Goal: Transaction & Acquisition: Purchase product/service

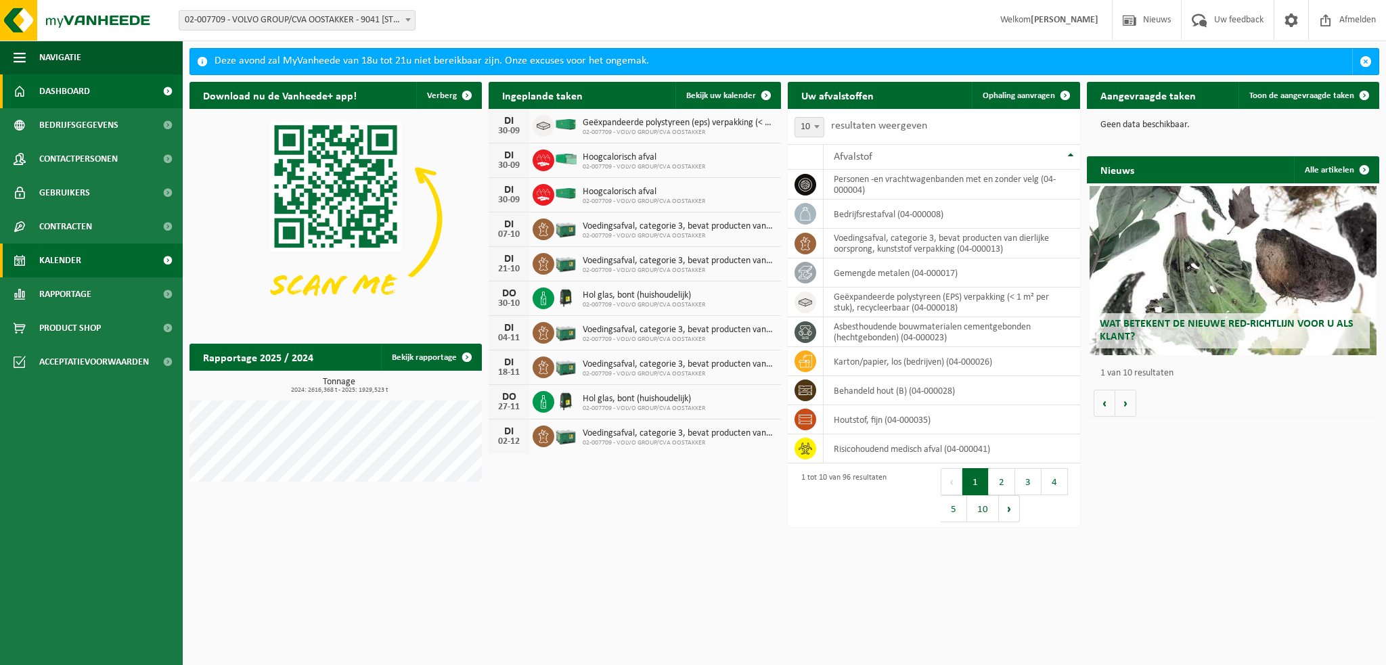
click at [76, 261] on span "Kalender" at bounding box center [60, 261] width 42 height 34
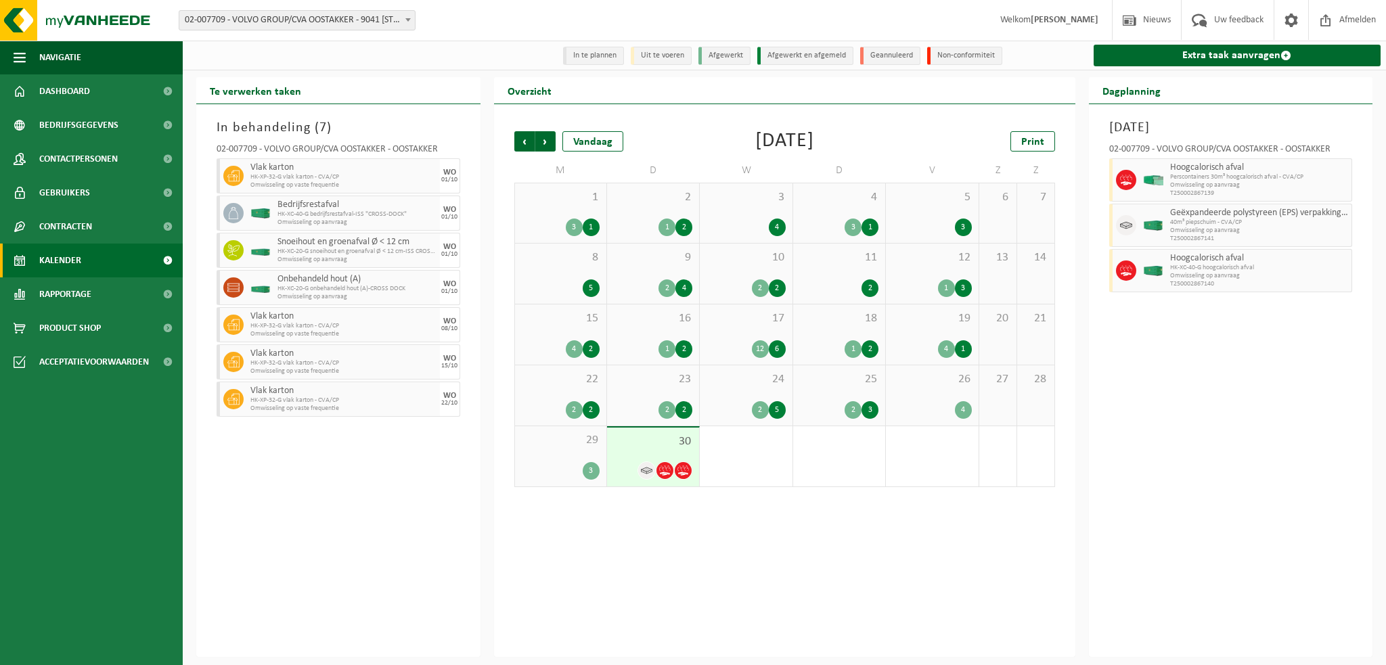
click at [569, 443] on span "29" at bounding box center [561, 440] width 78 height 15
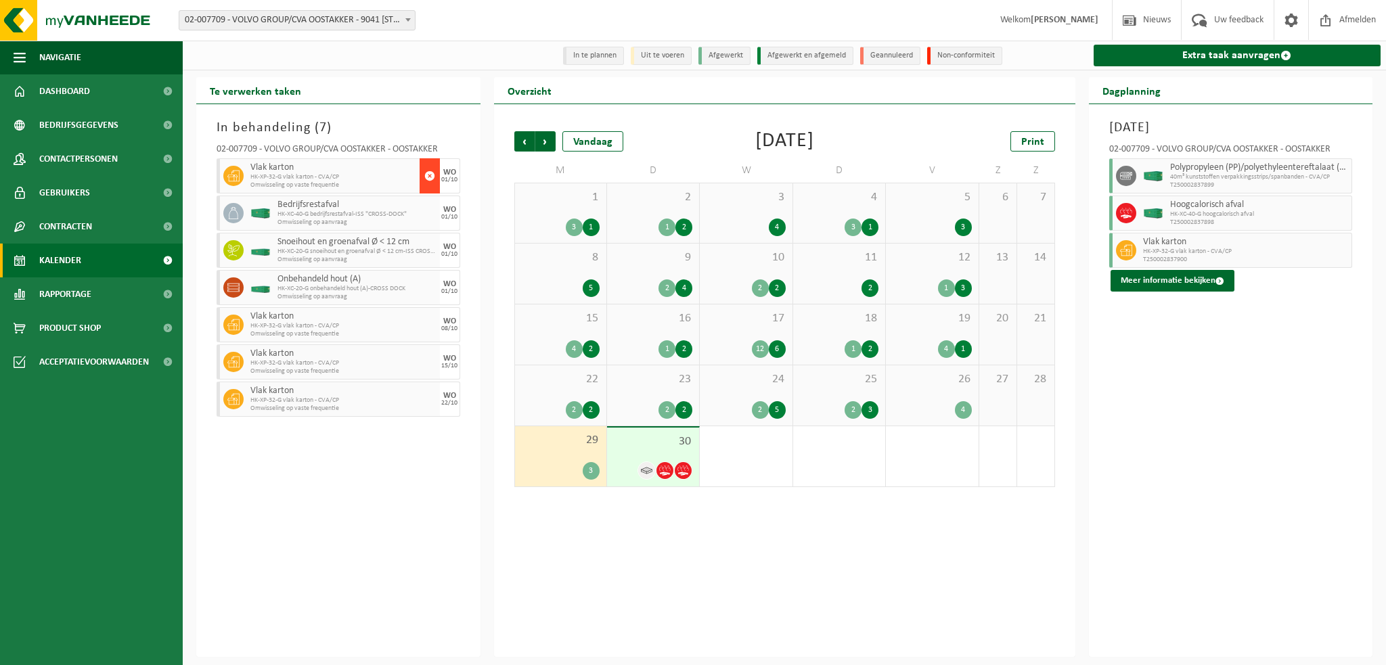
click at [430, 175] on span "button" at bounding box center [429, 175] width 11 height 27
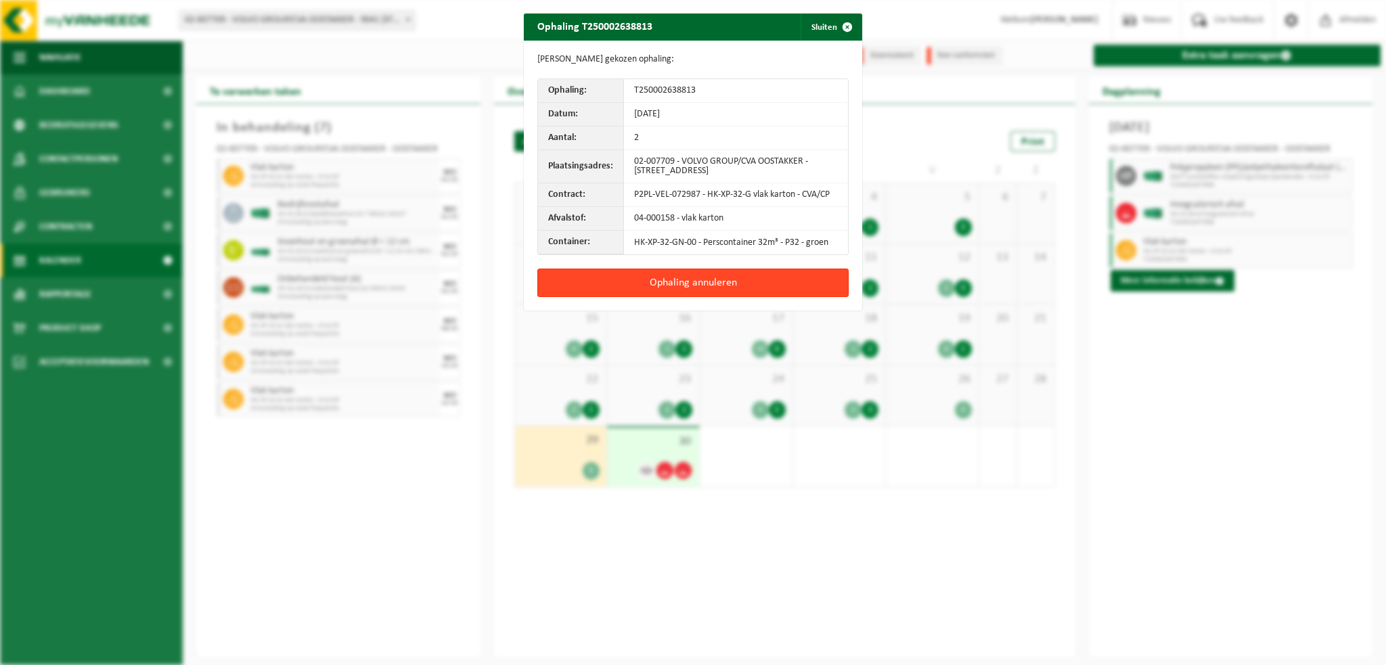
click at [672, 283] on button "Ophaling annuleren" at bounding box center [692, 283] width 311 height 28
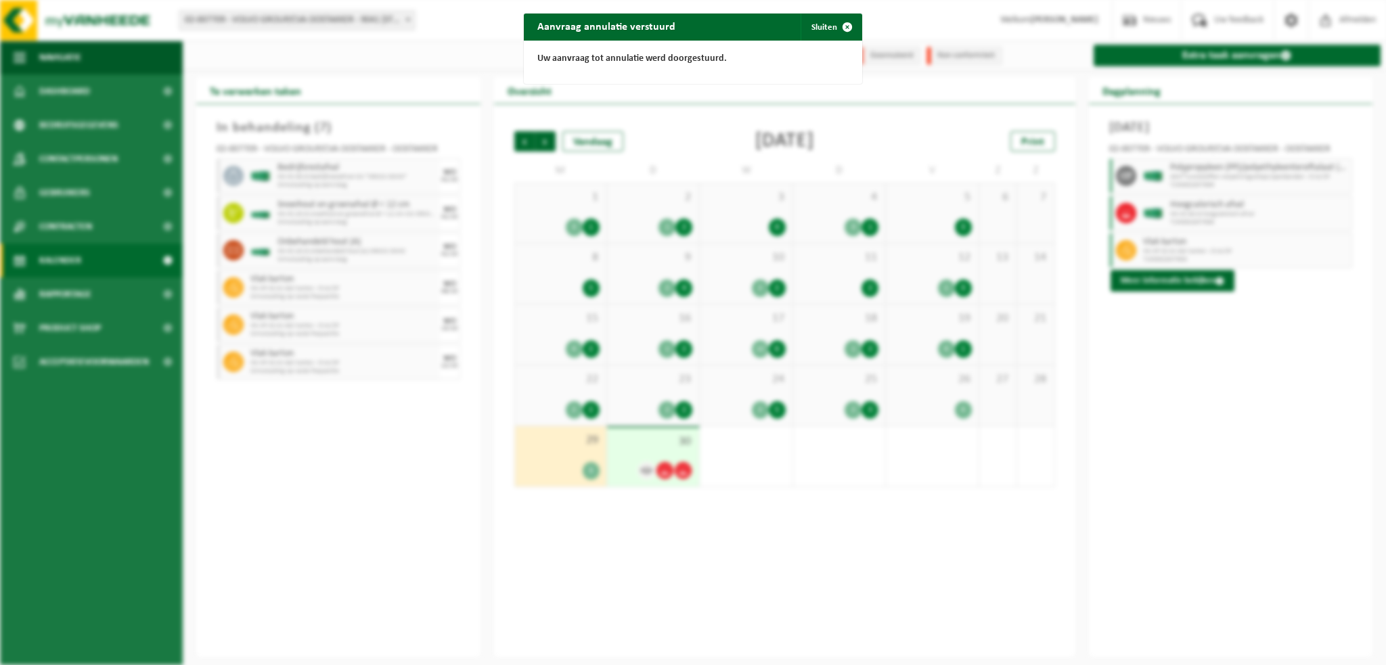
click at [348, 486] on div "Aanvraag annulatie verstuurd Sluiten Uw aanvraag tot annulatie werd doorgestuur…" at bounding box center [693, 332] width 1386 height 665
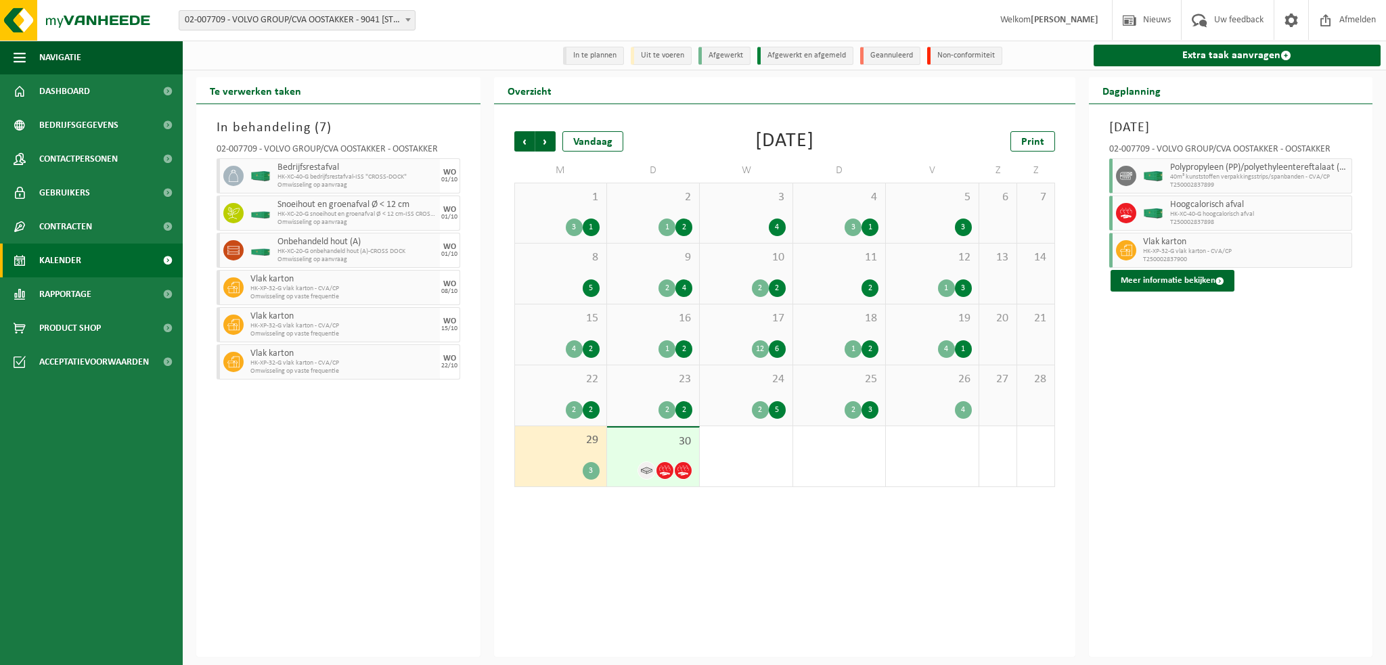
click at [630, 448] on span "30" at bounding box center [653, 441] width 78 height 15
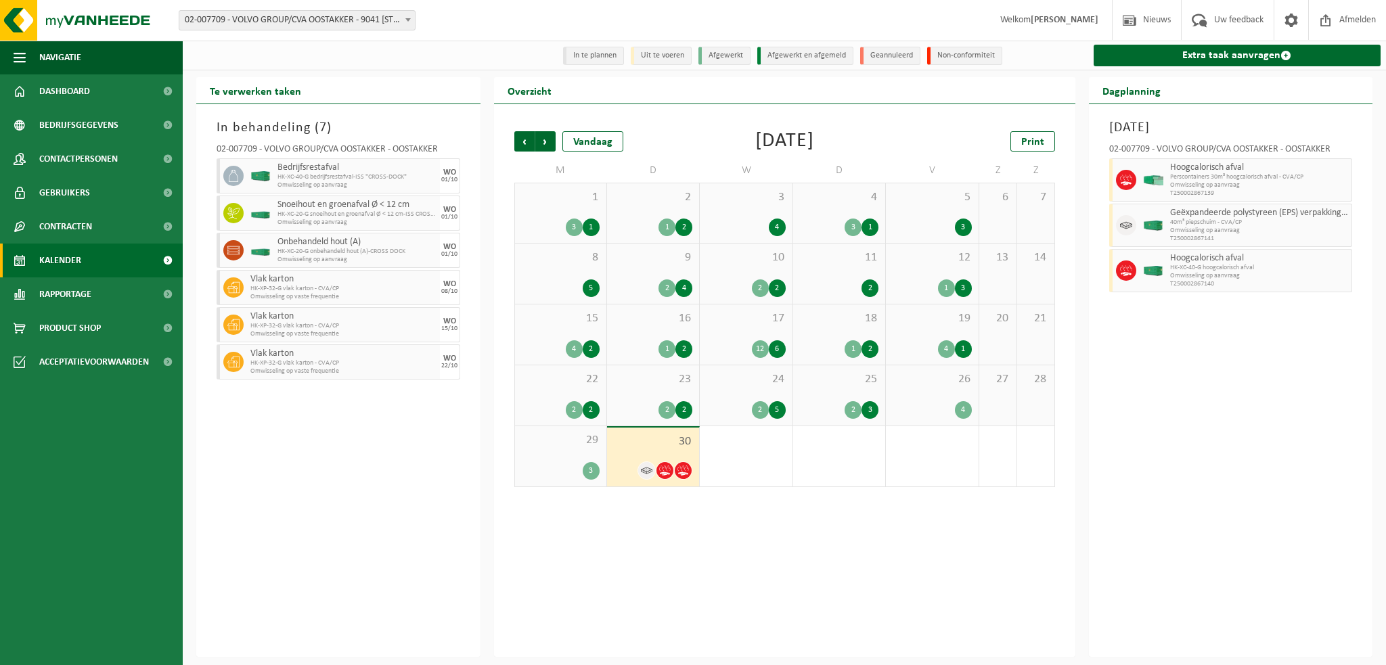
click at [556, 397] on div "22 2 2" at bounding box center [560, 395] width 91 height 60
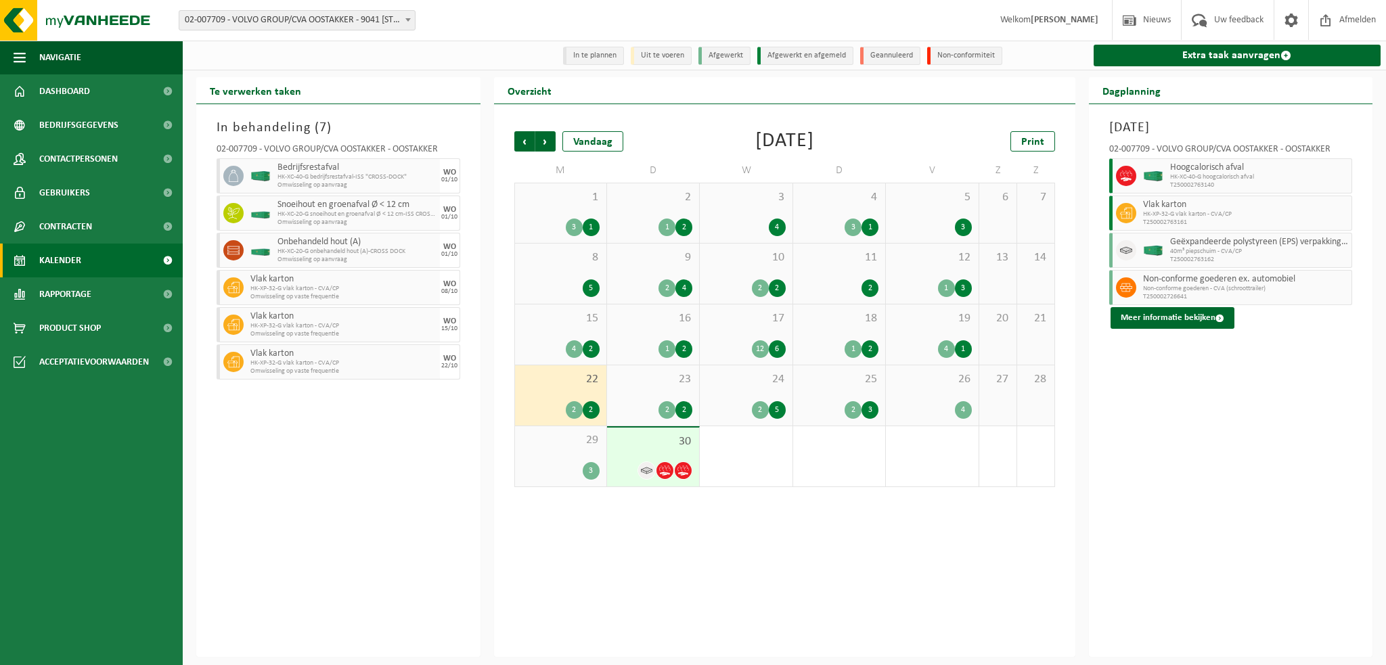
click at [649, 391] on div "23 2 2" at bounding box center [653, 395] width 92 height 60
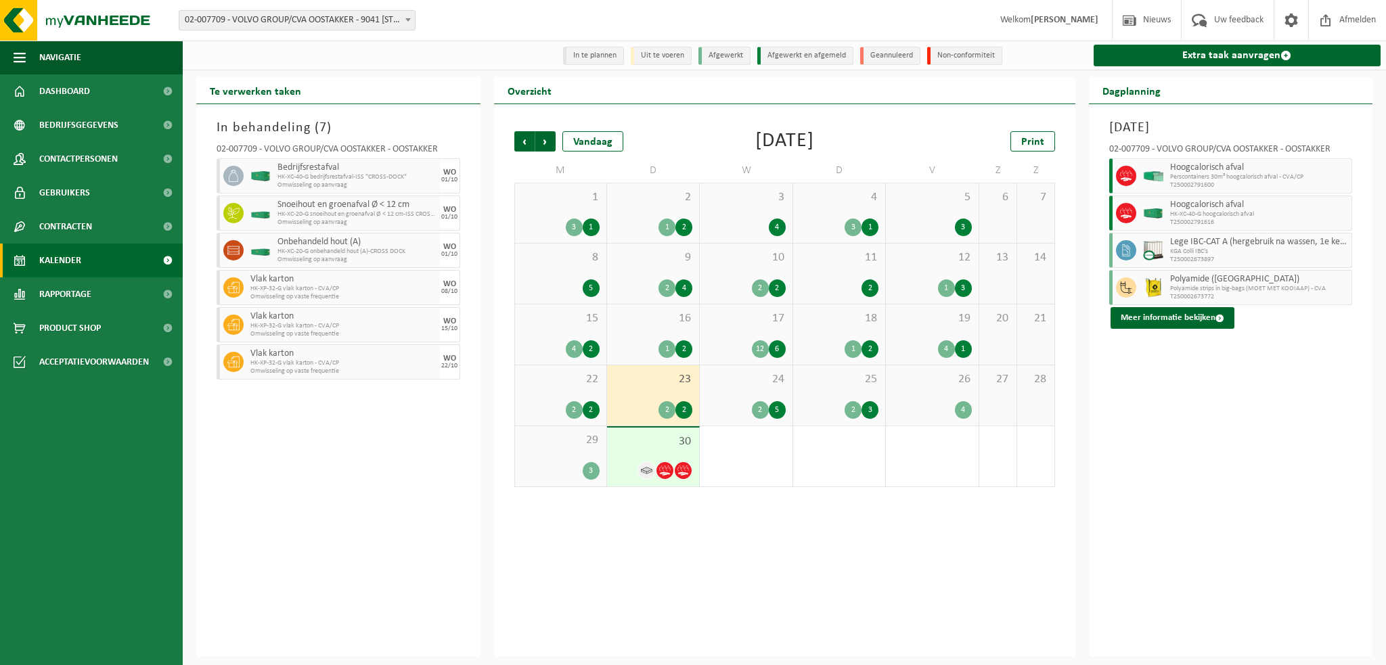
click at [743, 387] on span "24" at bounding box center [745, 379] width 78 height 15
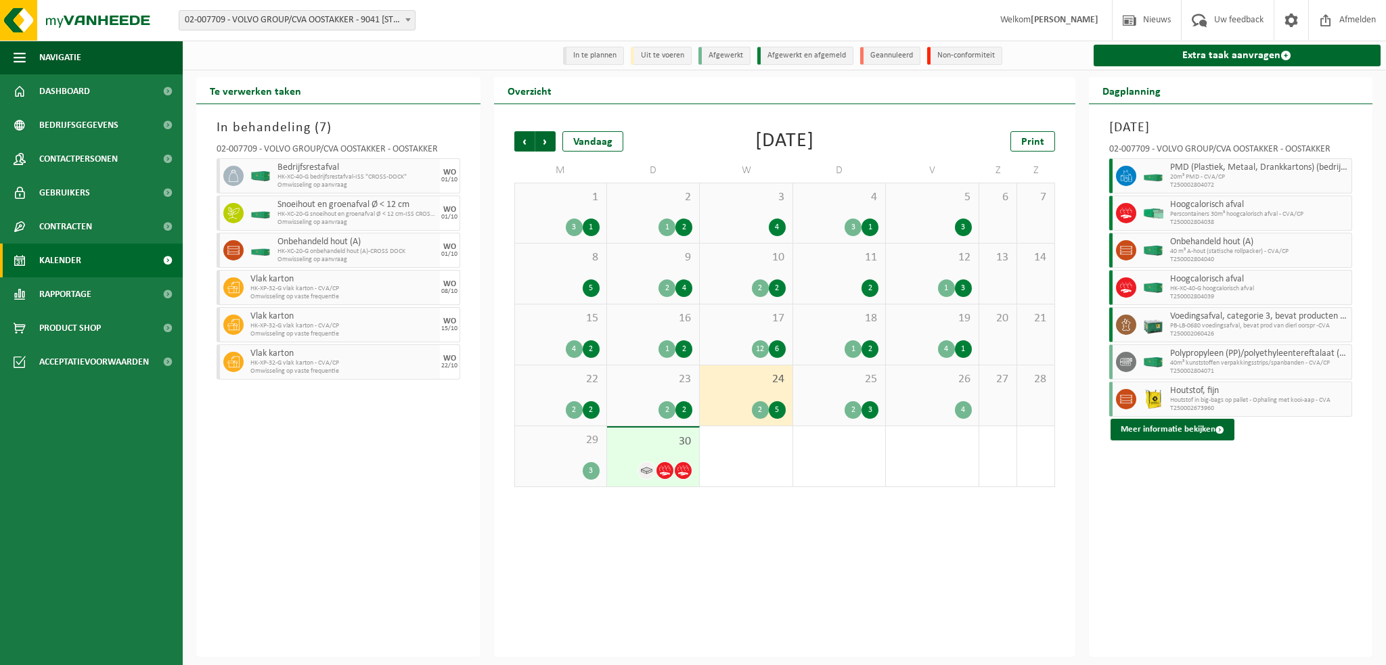
click at [807, 386] on span "25" at bounding box center [839, 379] width 78 height 15
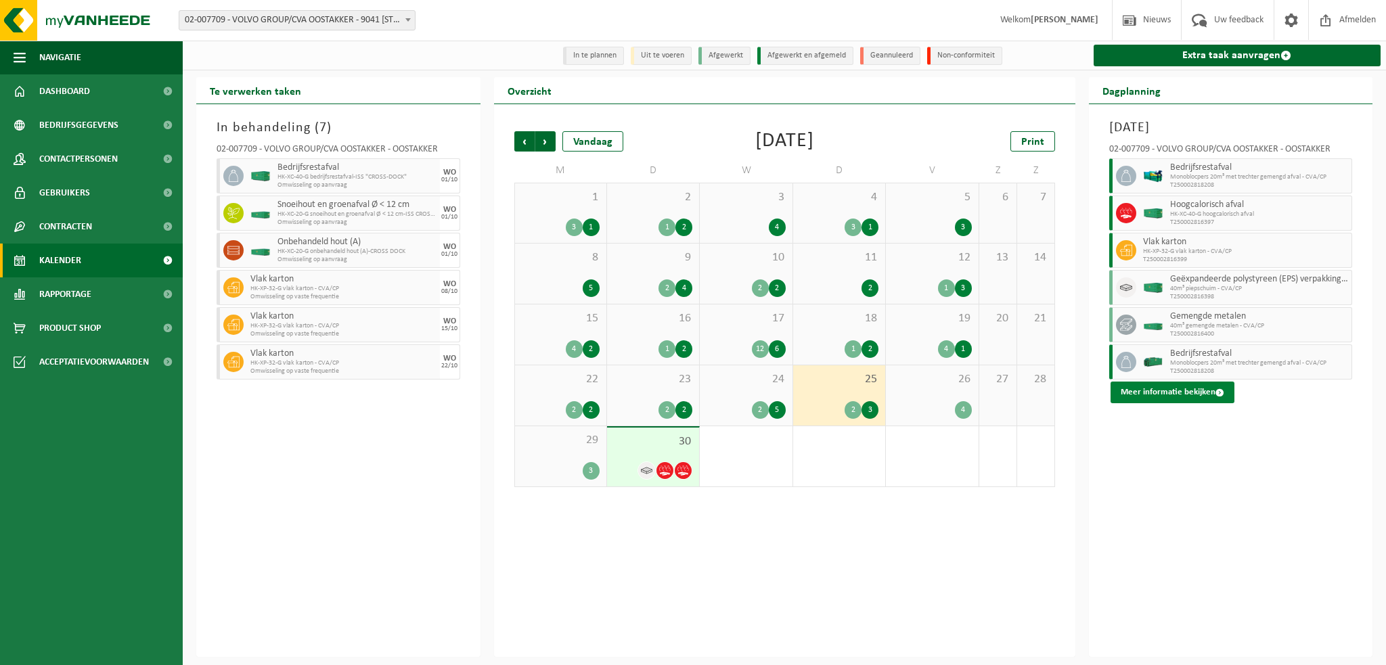
click at [1176, 394] on button "Meer informatie bekijken" at bounding box center [1172, 393] width 124 height 22
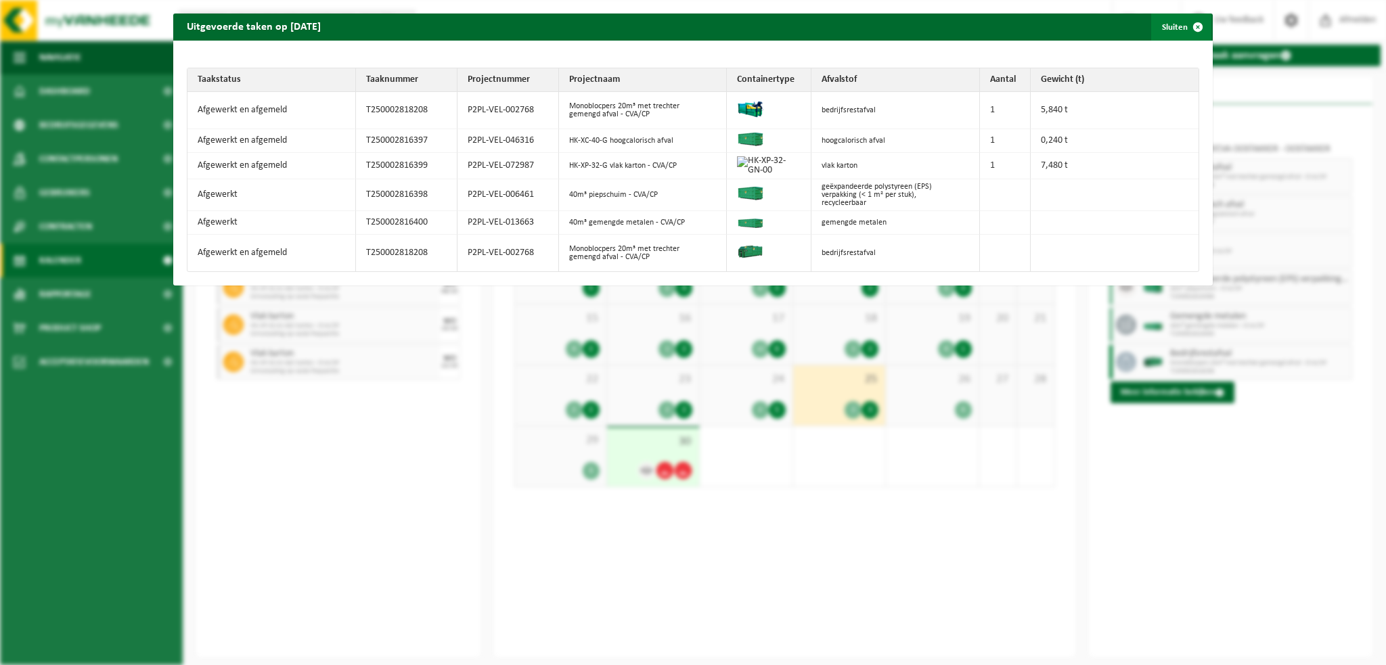
click at [1191, 28] on span "button" at bounding box center [1197, 27] width 27 height 27
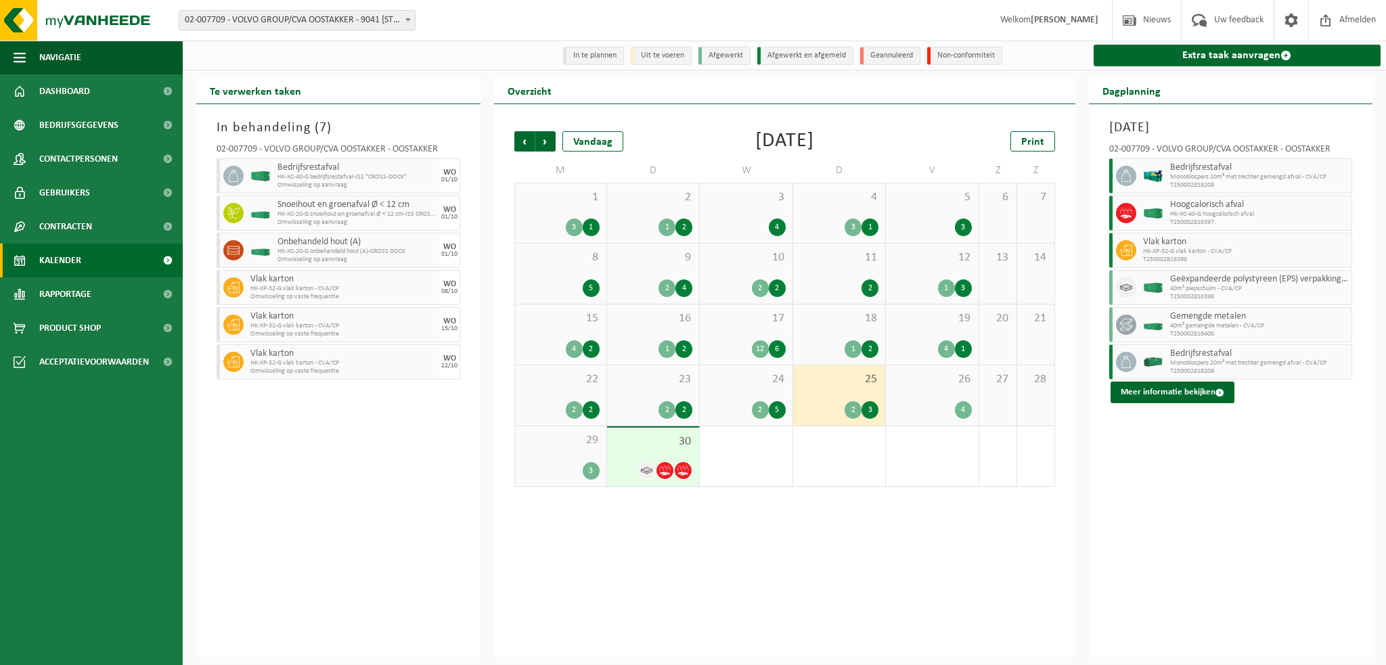
click at [552, 389] on div "22 2 2" at bounding box center [560, 395] width 91 height 60
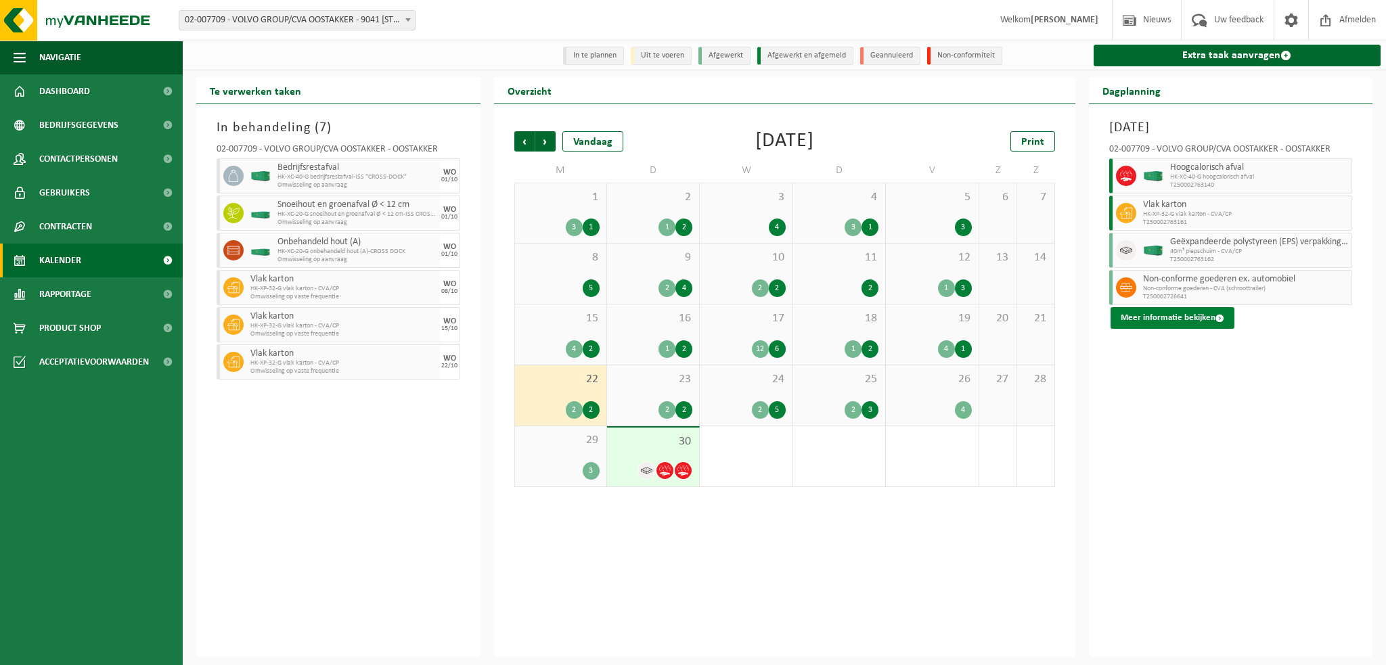
click at [1139, 316] on button "Meer informatie bekijken" at bounding box center [1172, 318] width 124 height 22
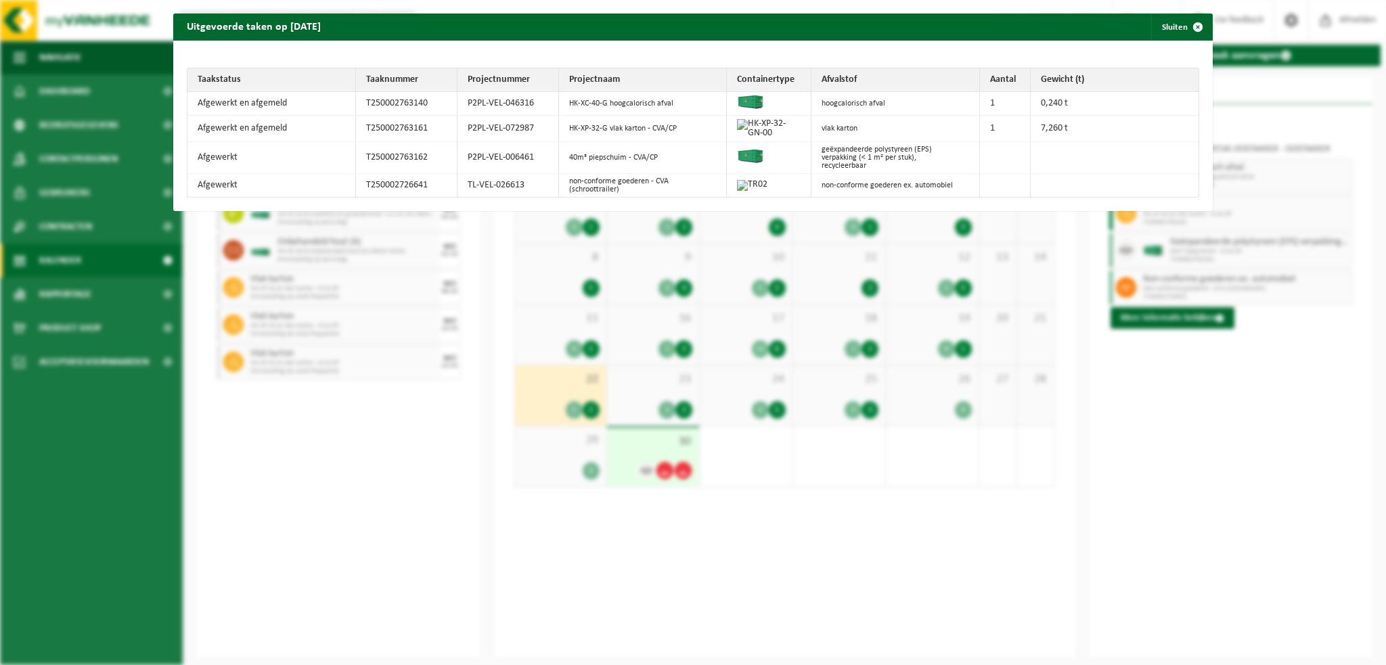
click at [1158, 469] on div "Uitgevoerde taken op 2025-09-22 Sluiten Taakstatus Taaknummer Projectnummer Pro…" at bounding box center [693, 332] width 1386 height 665
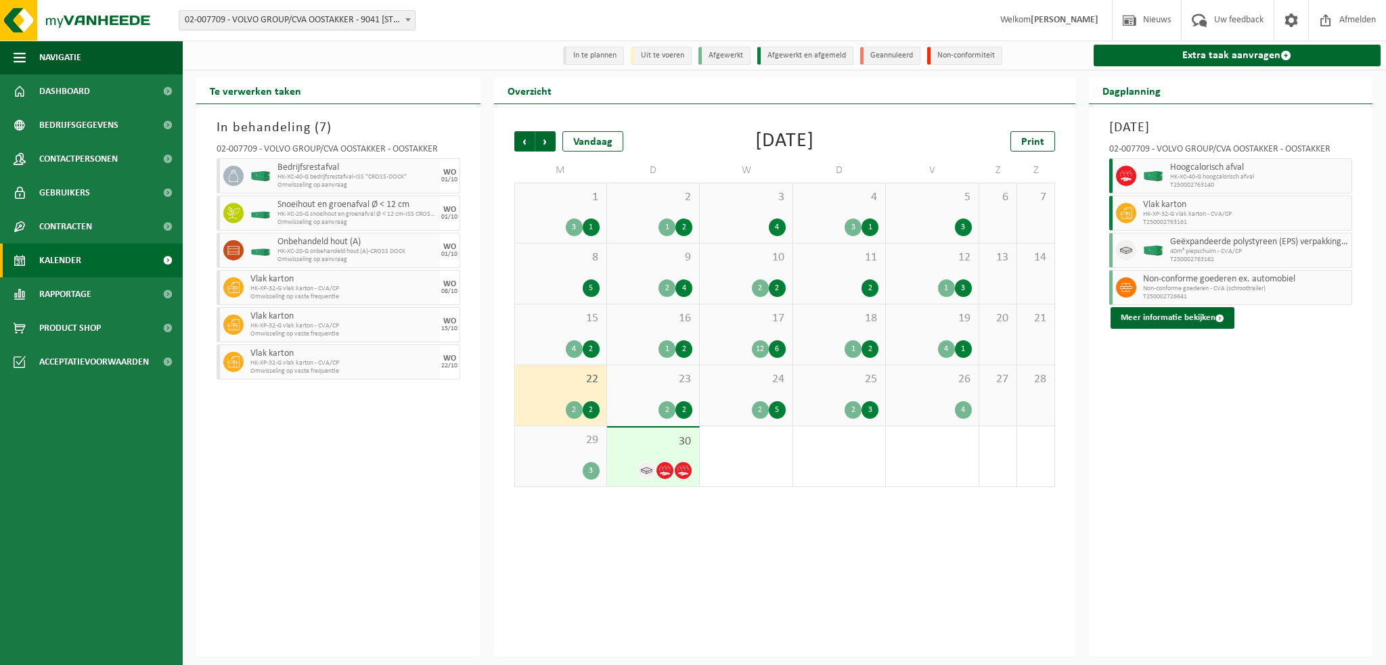
click at [732, 331] on div "17 12 6" at bounding box center [746, 334] width 92 height 60
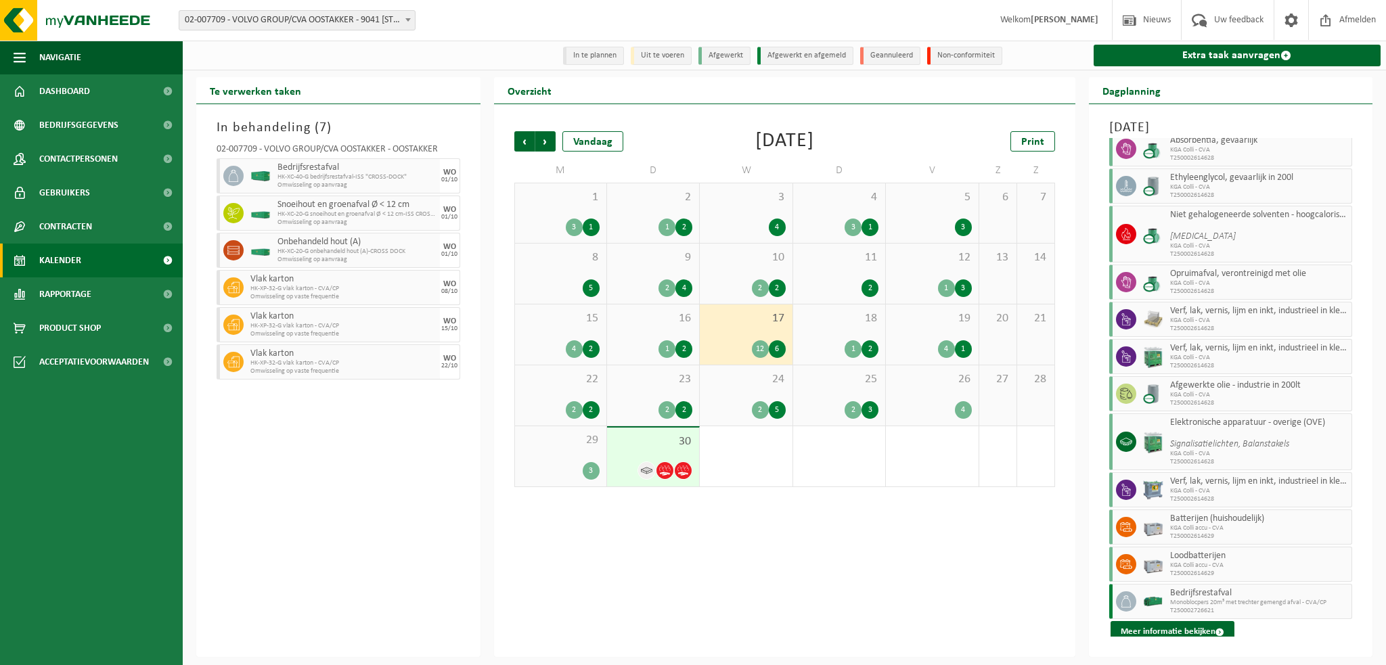
scroll to position [288, 0]
click at [1166, 626] on button "Meer informatie bekijken" at bounding box center [1172, 631] width 124 height 22
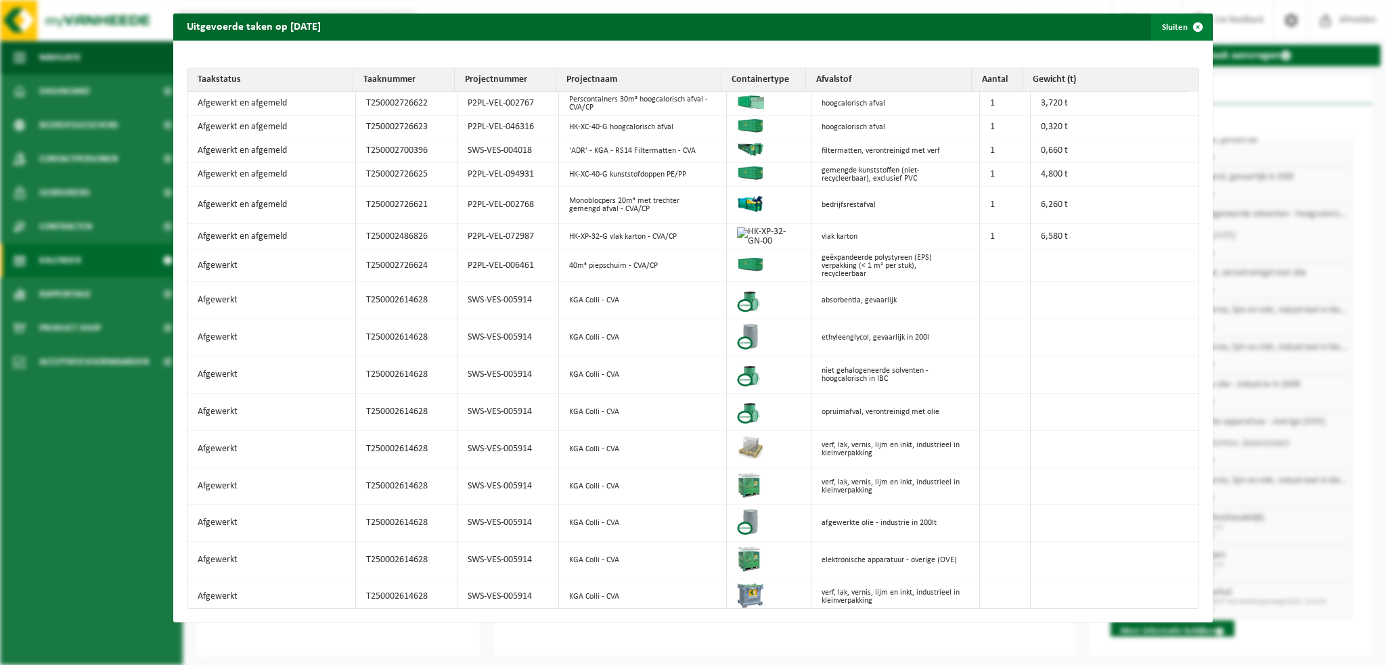
click at [1188, 24] on span "button" at bounding box center [1197, 27] width 27 height 27
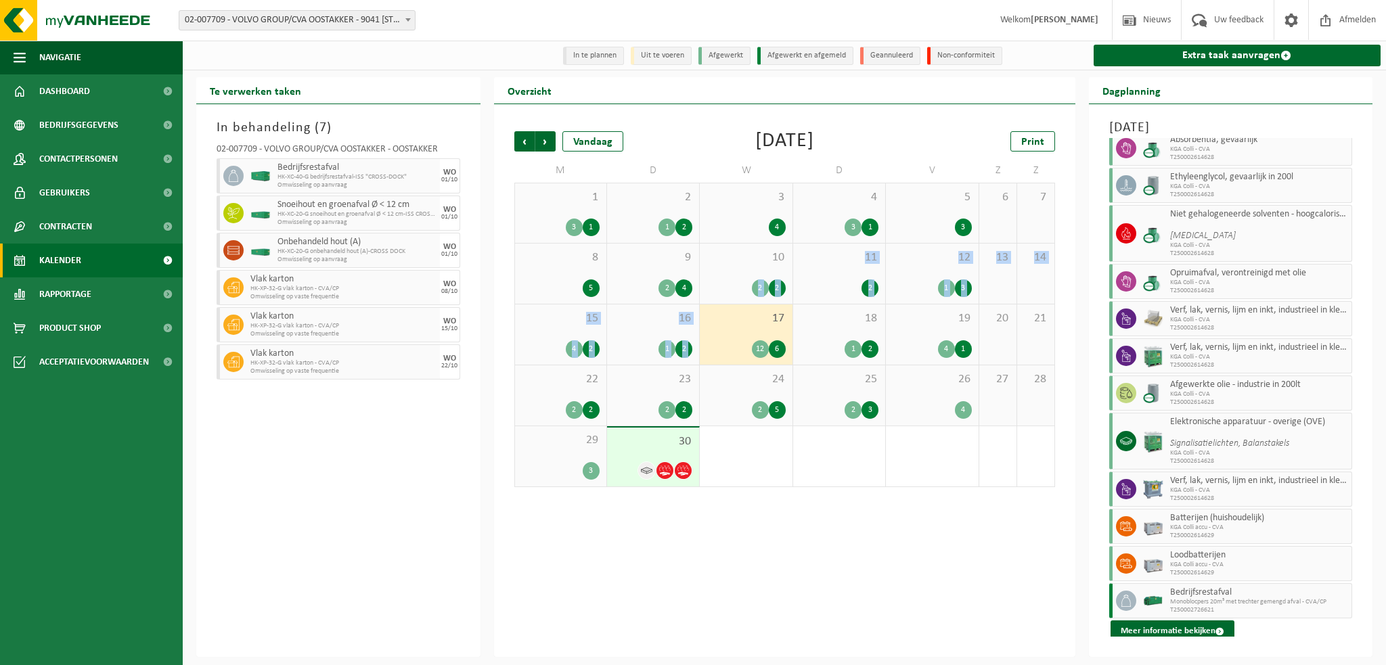
drag, startPoint x: 739, startPoint y: 327, endPoint x: 755, endPoint y: 316, distance: 19.9
click at [741, 329] on tbody "1 3 1 2 1 2 3 4 4 3 1 5 3 6 7 8 5 9 2 4 10 2 2 11 2 12 1 3 13 14 15 4 2 16 1 2 …" at bounding box center [784, 335] width 541 height 304
click at [786, 321] on div "17 12 6" at bounding box center [746, 334] width 92 height 60
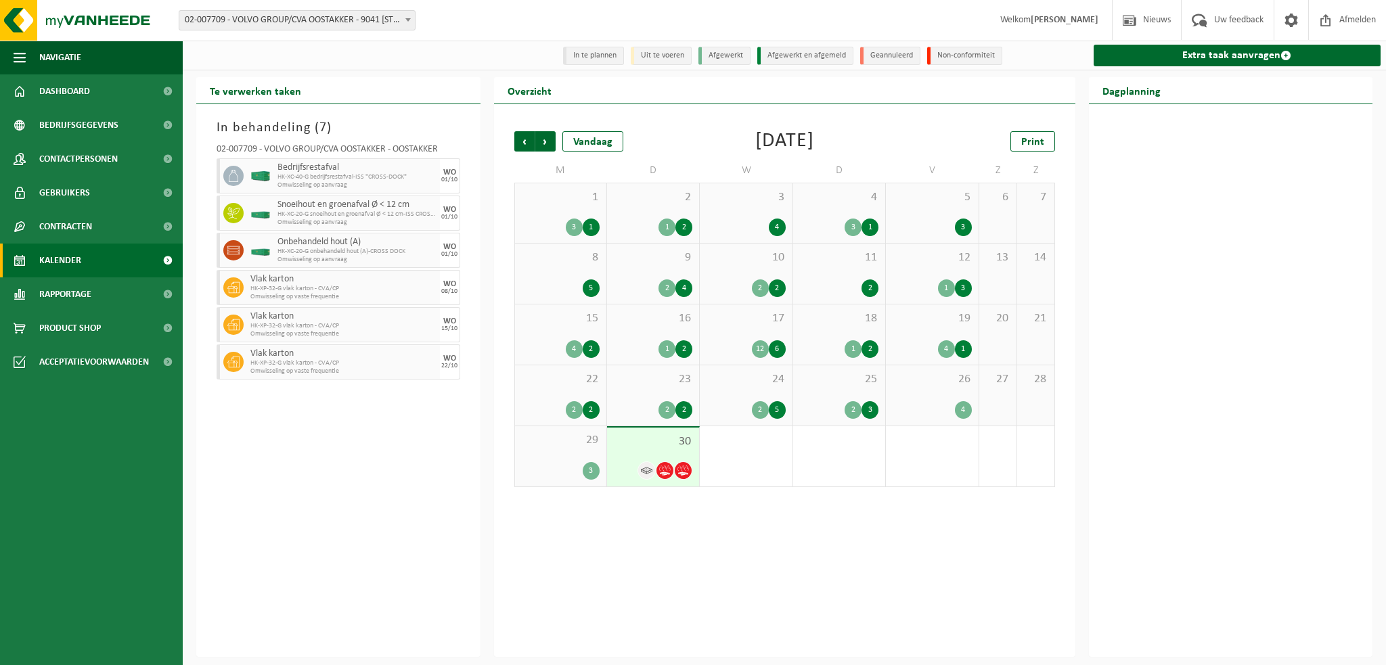
click at [825, 334] on div "18 1 2" at bounding box center [839, 334] width 92 height 60
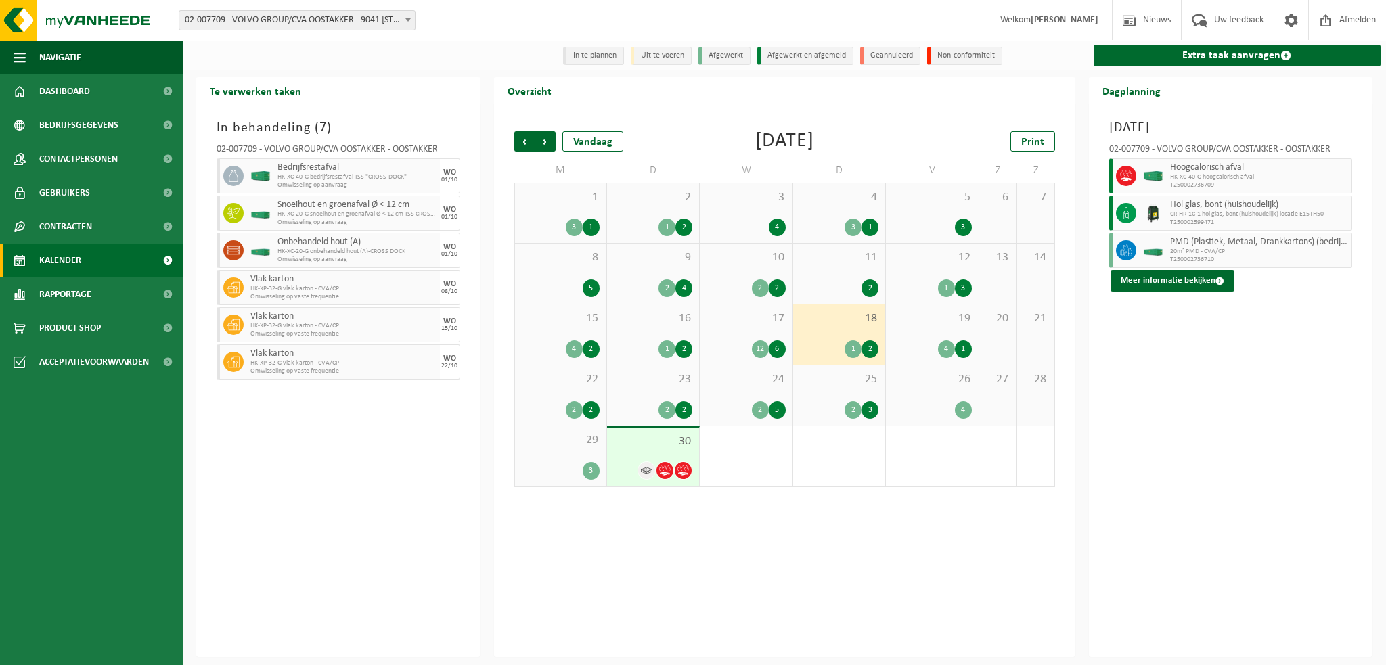
click at [564, 205] on span "1" at bounding box center [561, 197] width 78 height 15
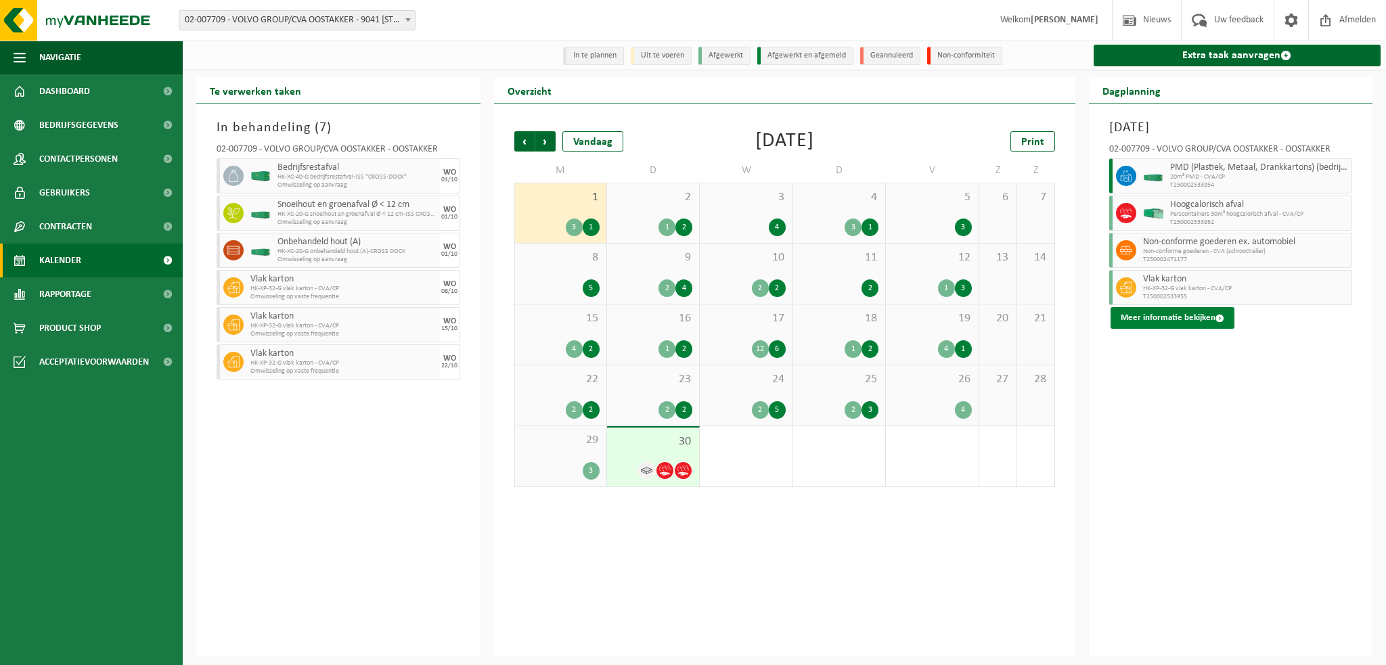
click at [1161, 318] on button "Meer informatie bekijken" at bounding box center [1172, 318] width 124 height 22
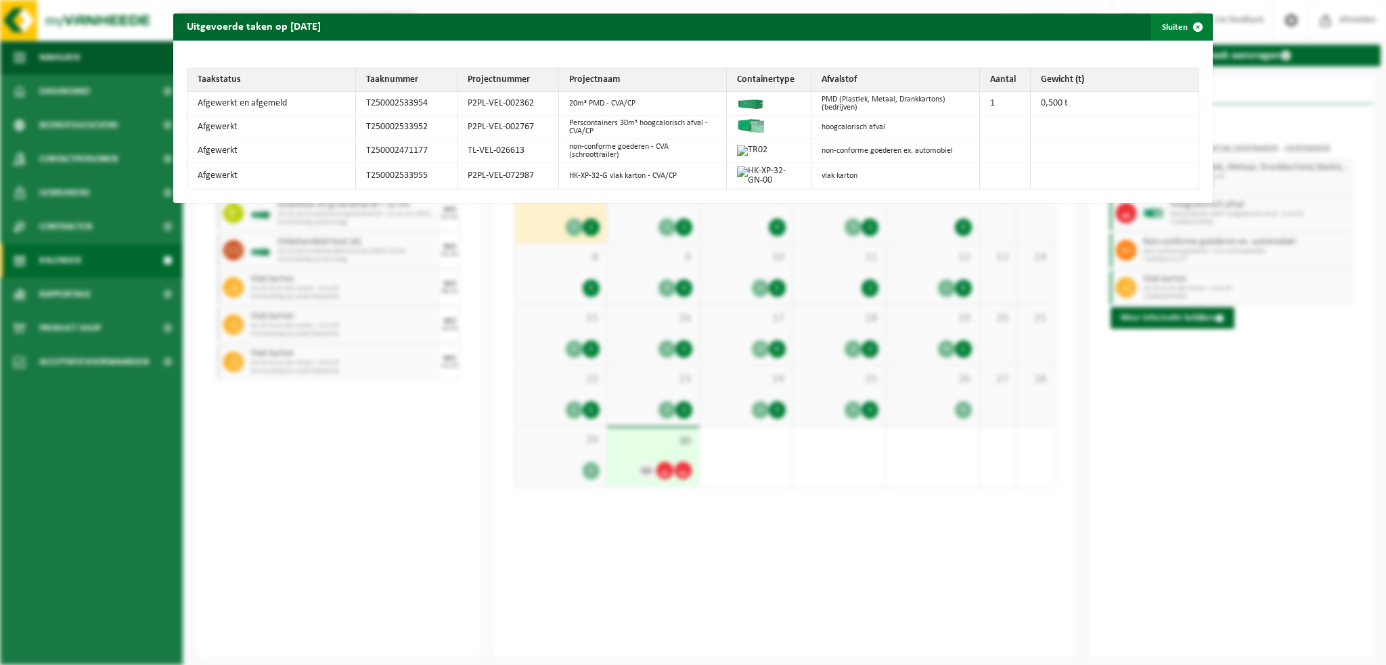
click at [1184, 26] on span "button" at bounding box center [1197, 27] width 27 height 27
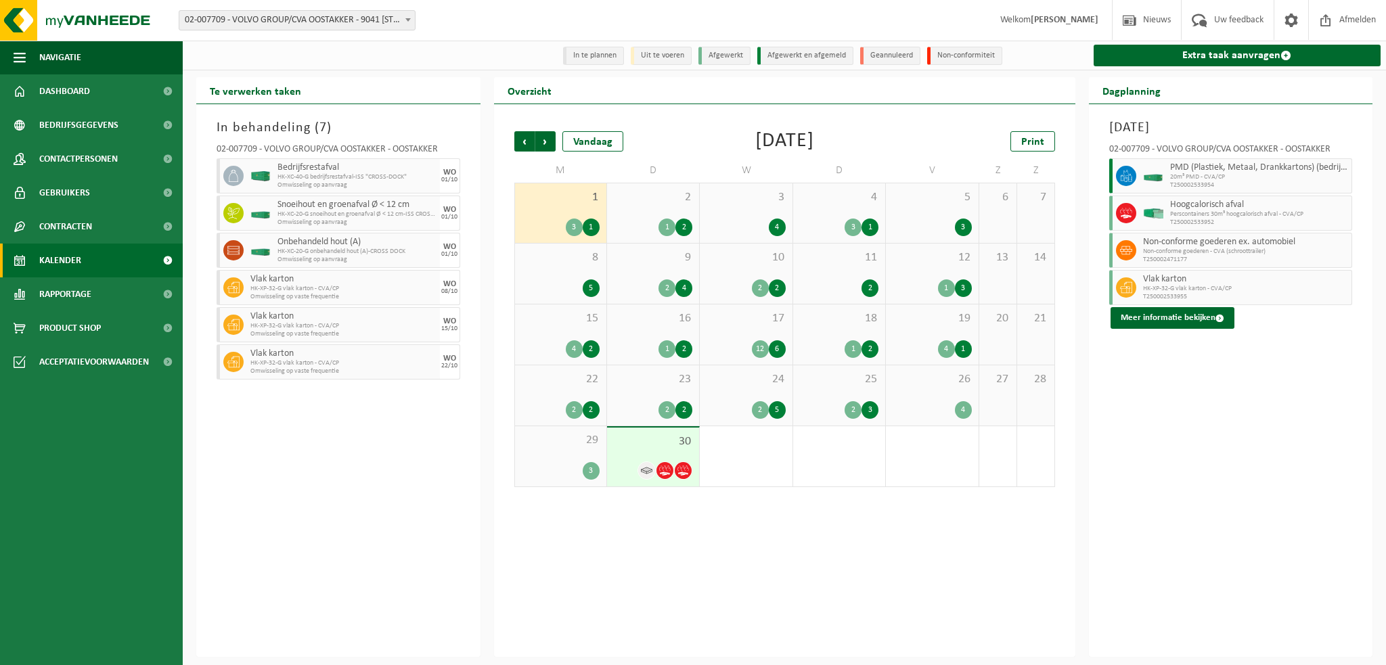
click at [852, 204] on span "4" at bounding box center [839, 197] width 78 height 15
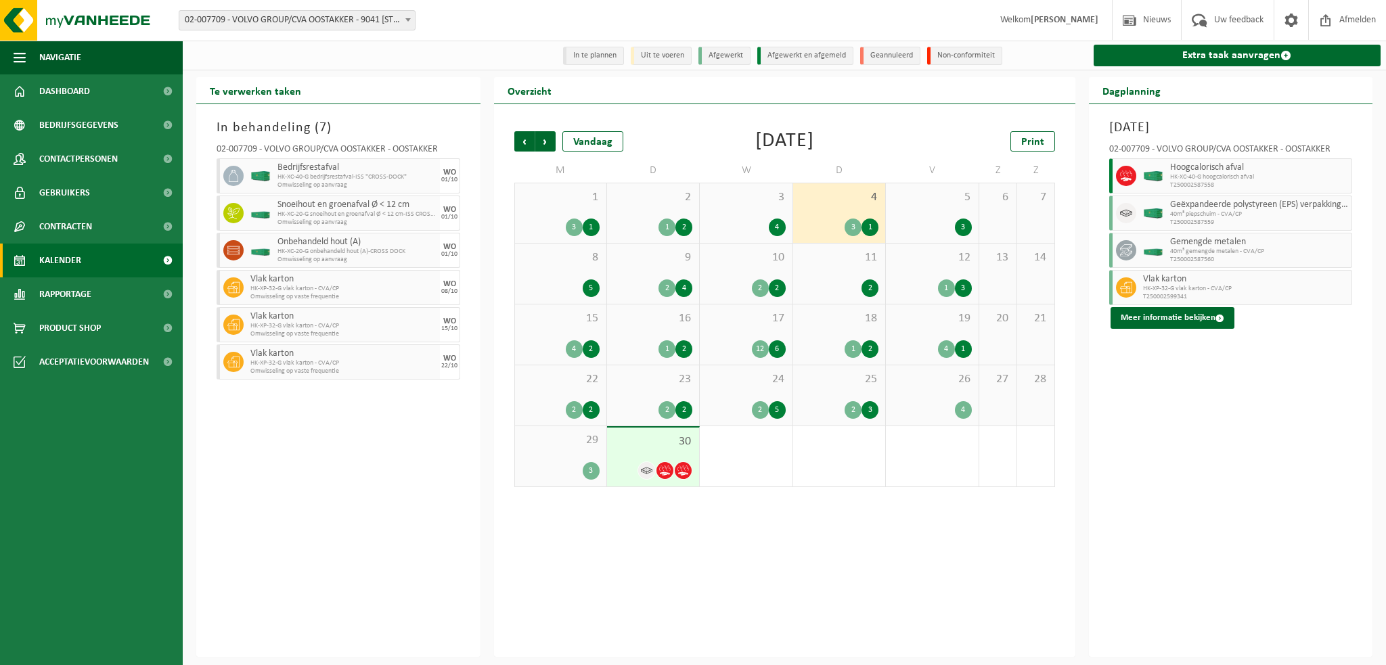
click at [635, 269] on div "9 2 4" at bounding box center [653, 274] width 92 height 60
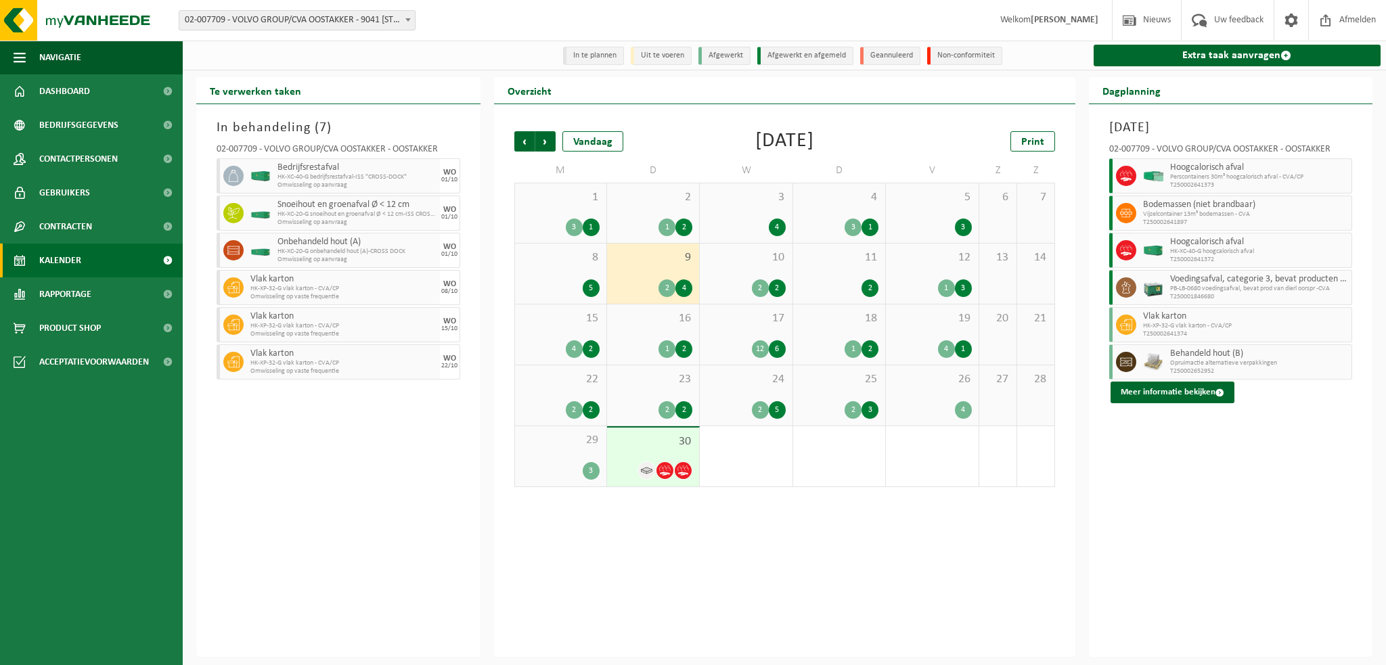
click at [913, 267] on div "12 1 3" at bounding box center [932, 274] width 92 height 60
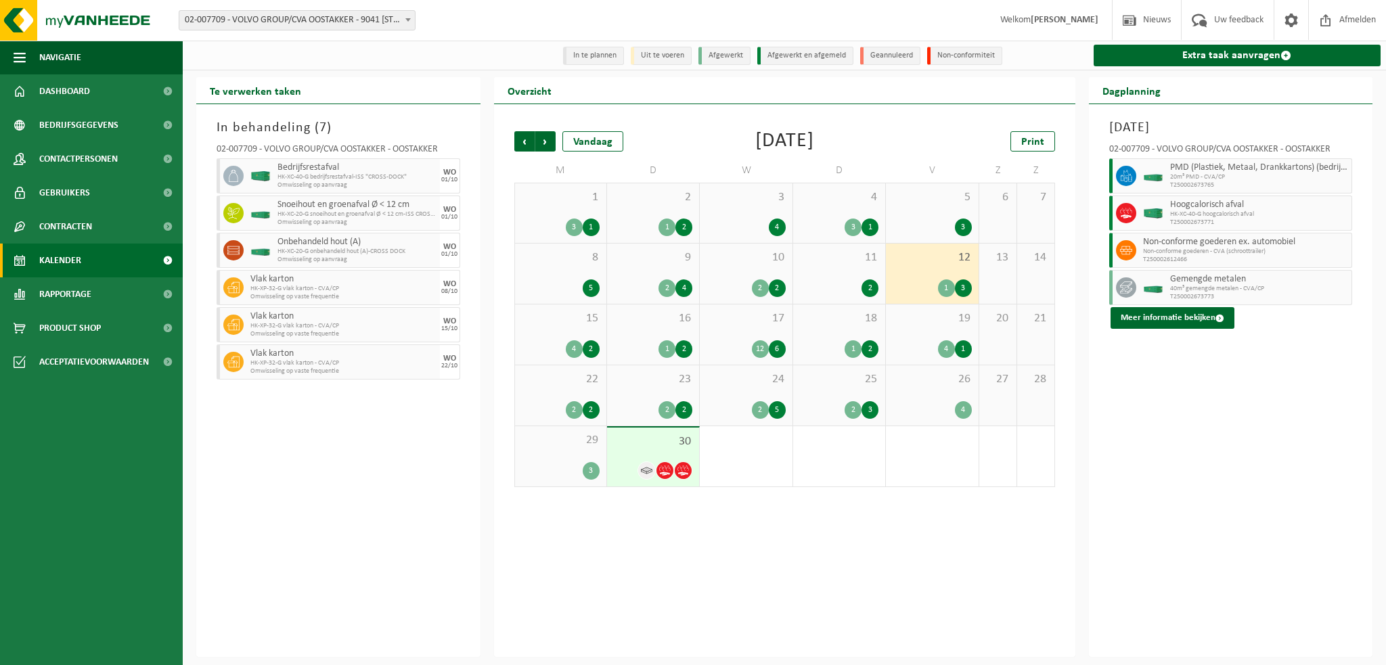
click at [541, 326] on span "15" at bounding box center [561, 318] width 78 height 15
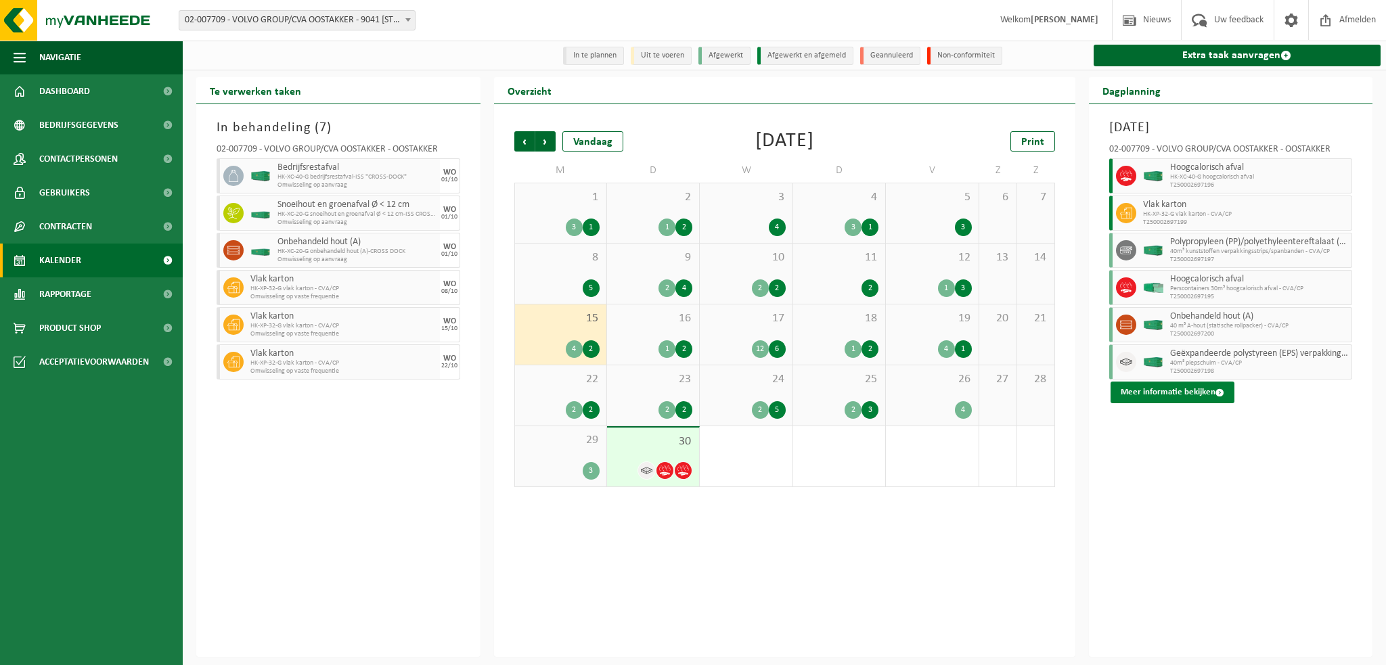
click at [1156, 394] on button "Meer informatie bekijken" at bounding box center [1172, 393] width 124 height 22
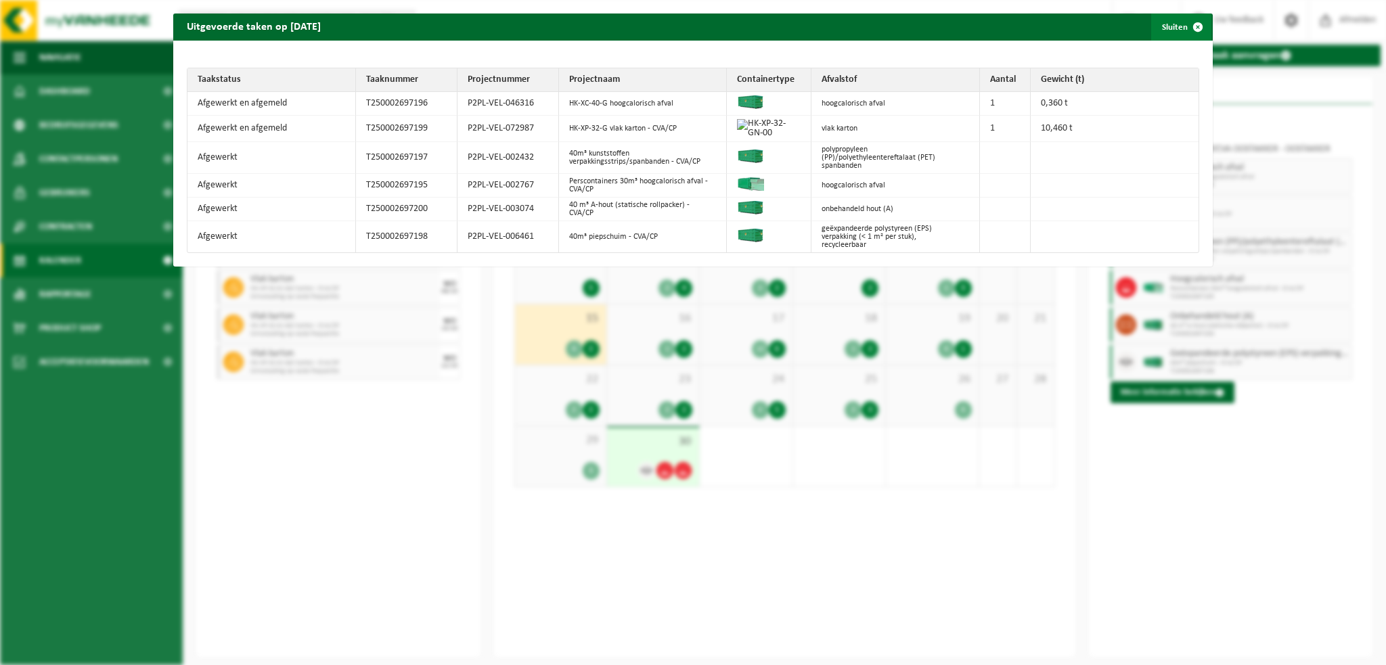
click at [1191, 26] on span "button" at bounding box center [1197, 27] width 27 height 27
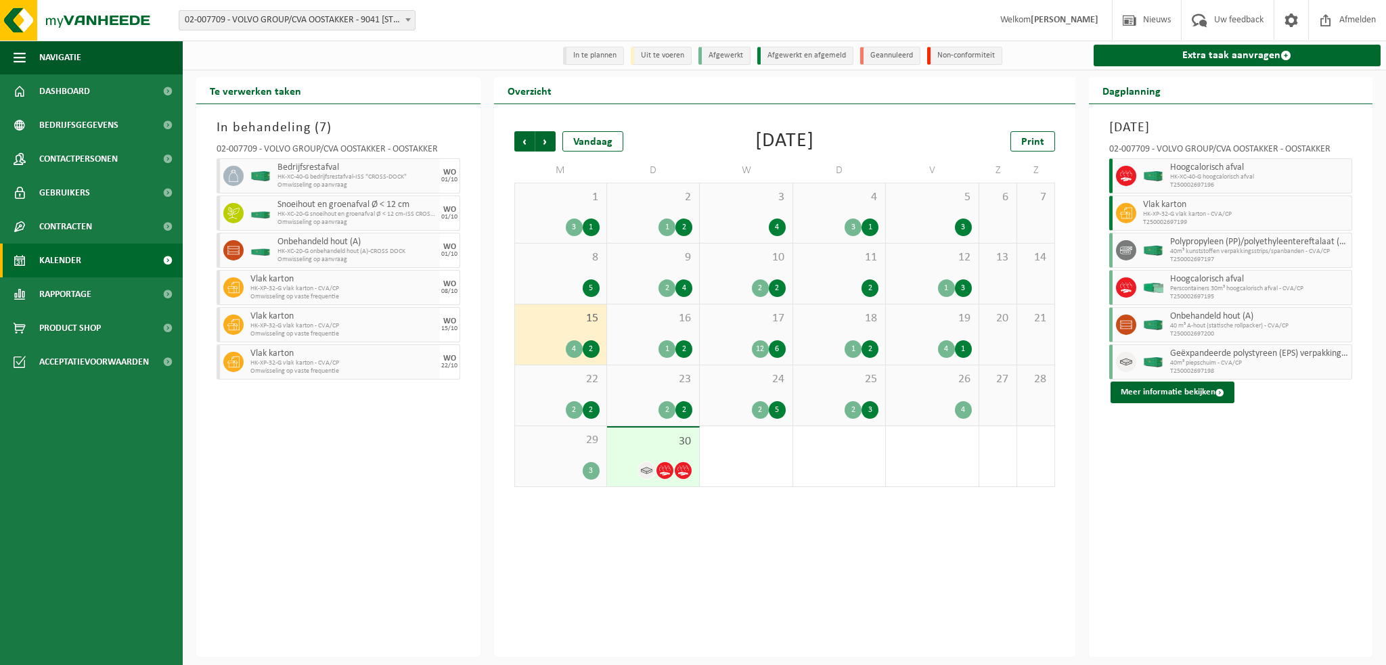
click at [821, 323] on span "18" at bounding box center [839, 318] width 78 height 15
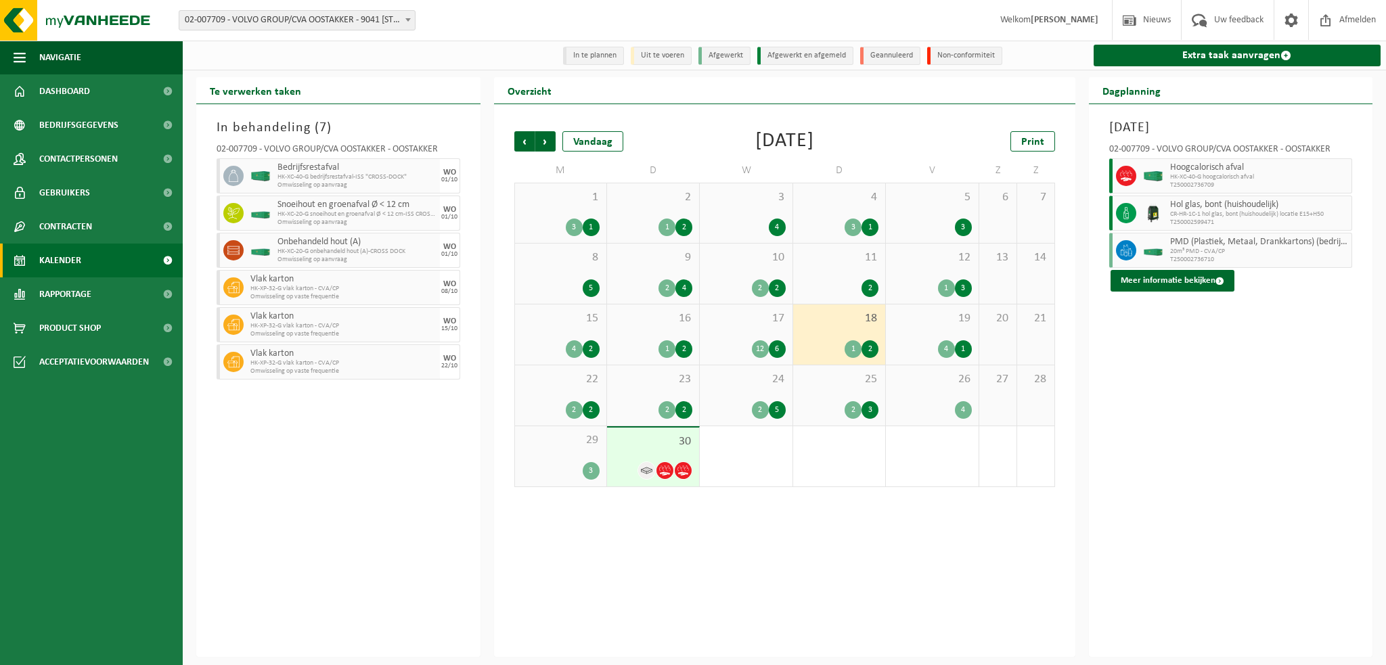
click at [739, 329] on div "17 12 6" at bounding box center [746, 334] width 92 height 60
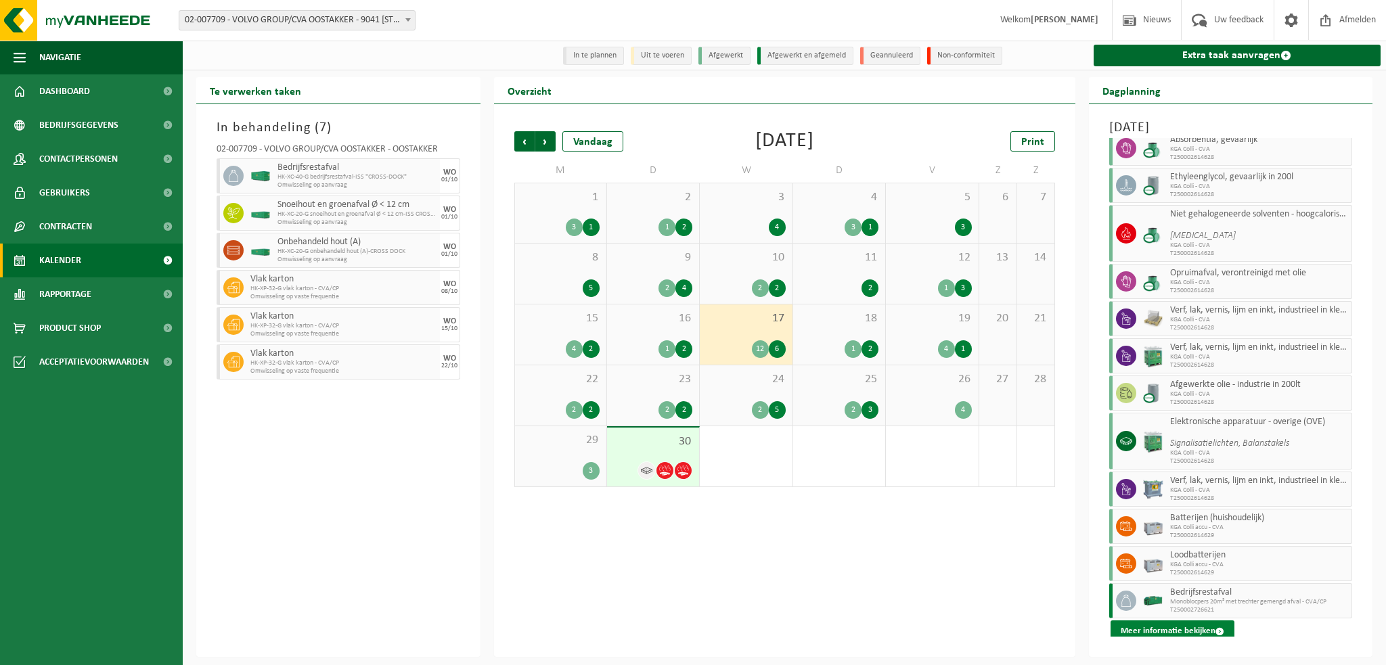
click at [1149, 625] on button "Meer informatie bekijken" at bounding box center [1172, 631] width 124 height 22
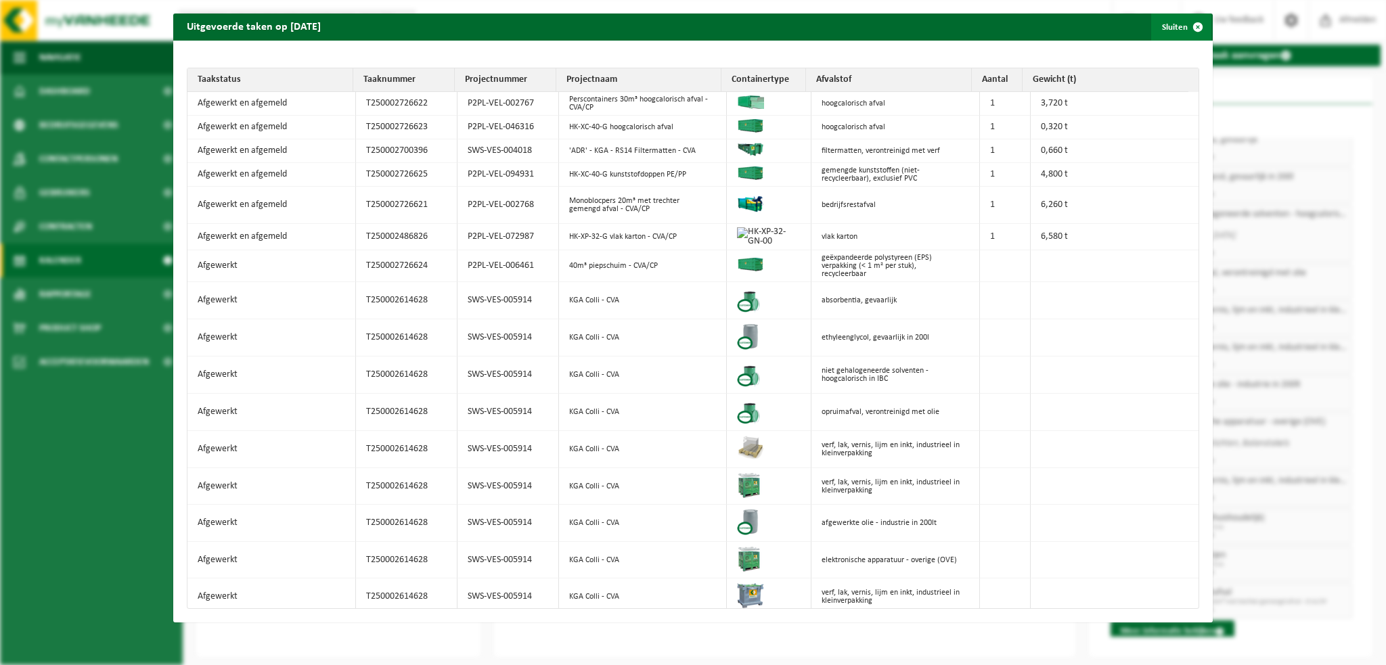
click at [1185, 27] on span "button" at bounding box center [1197, 27] width 27 height 27
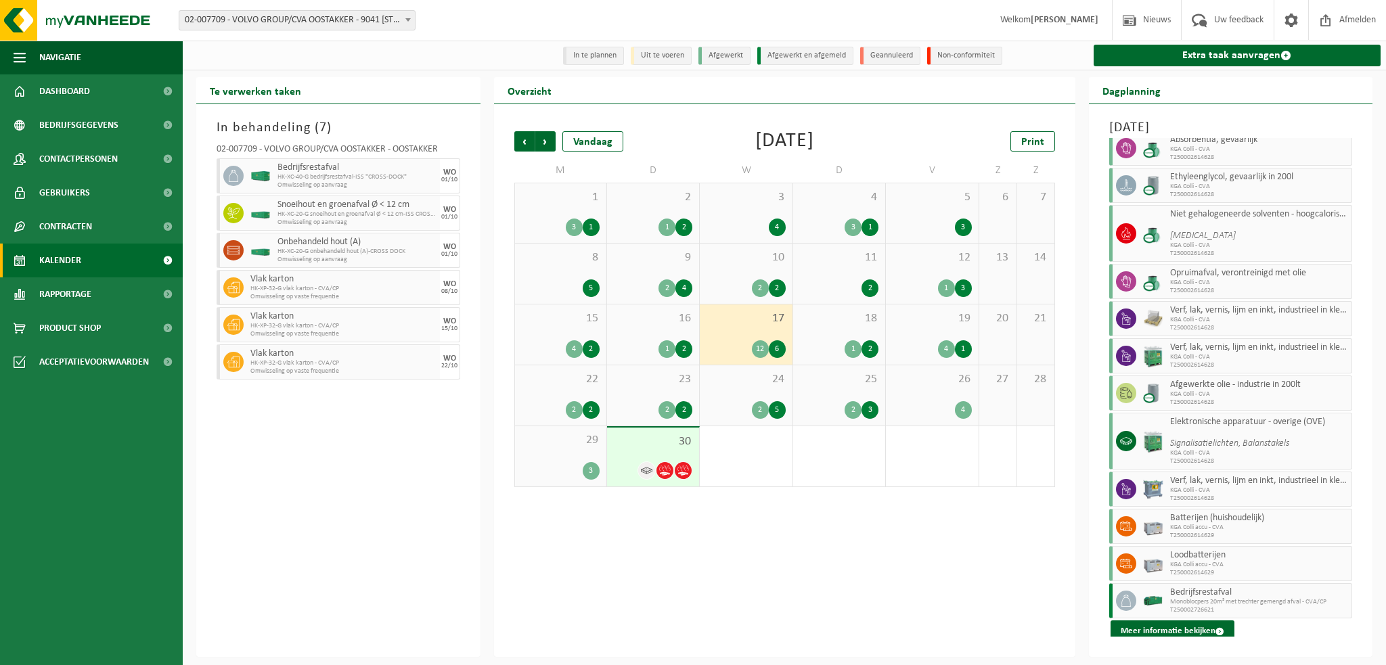
click at [564, 380] on span "22" at bounding box center [561, 379] width 78 height 15
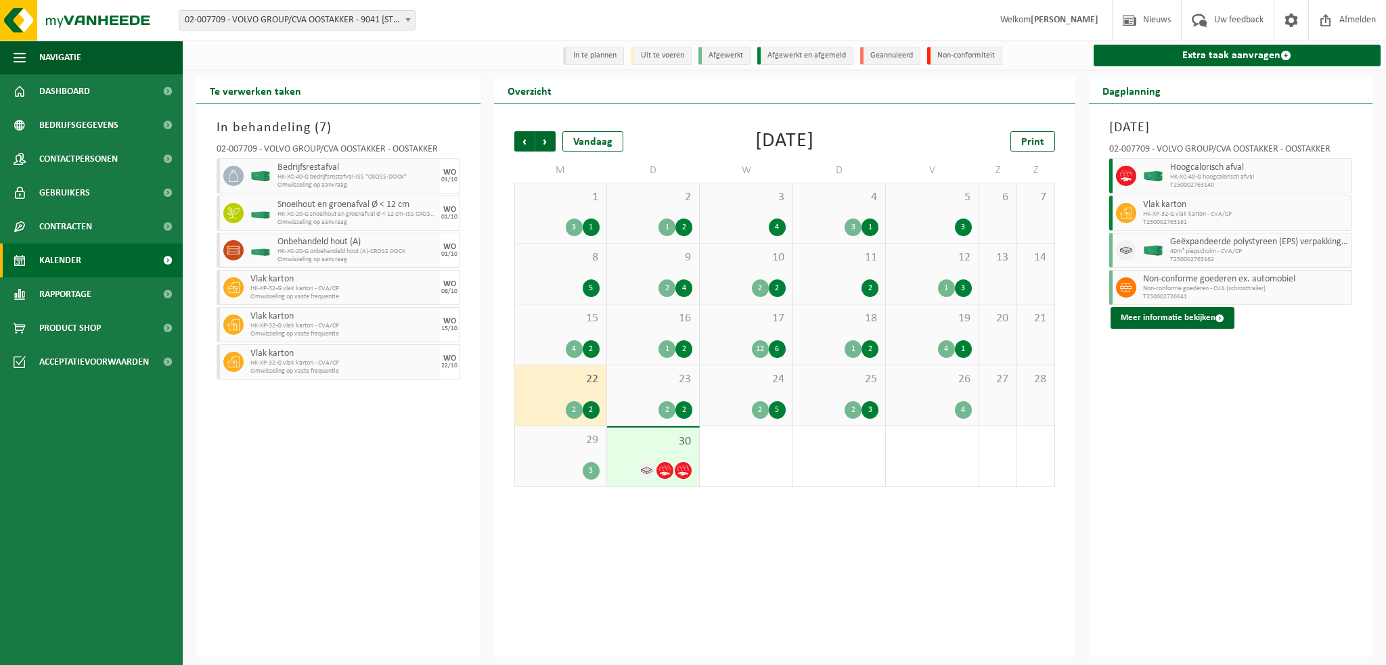
click at [574, 389] on div "22 2 2" at bounding box center [560, 395] width 91 height 60
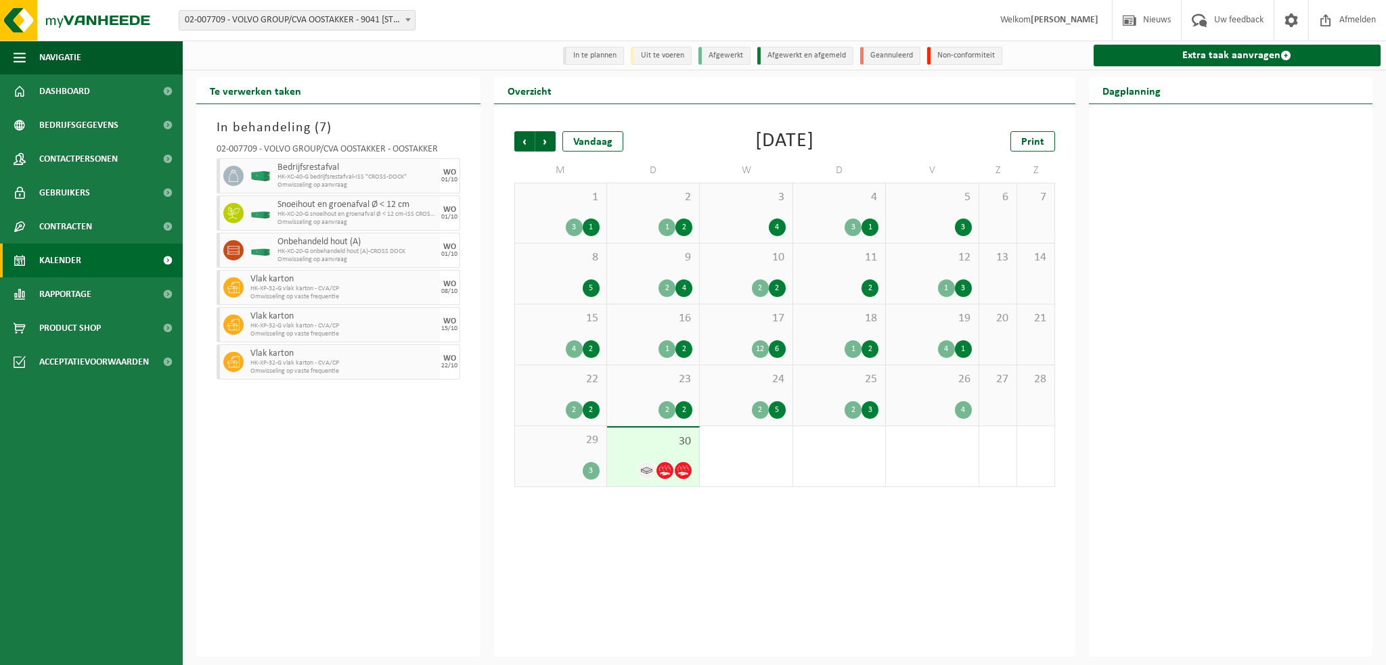
drag, startPoint x: 566, startPoint y: 321, endPoint x: 601, endPoint y: 322, distance: 35.9
click at [568, 321] on span "15" at bounding box center [561, 318] width 78 height 15
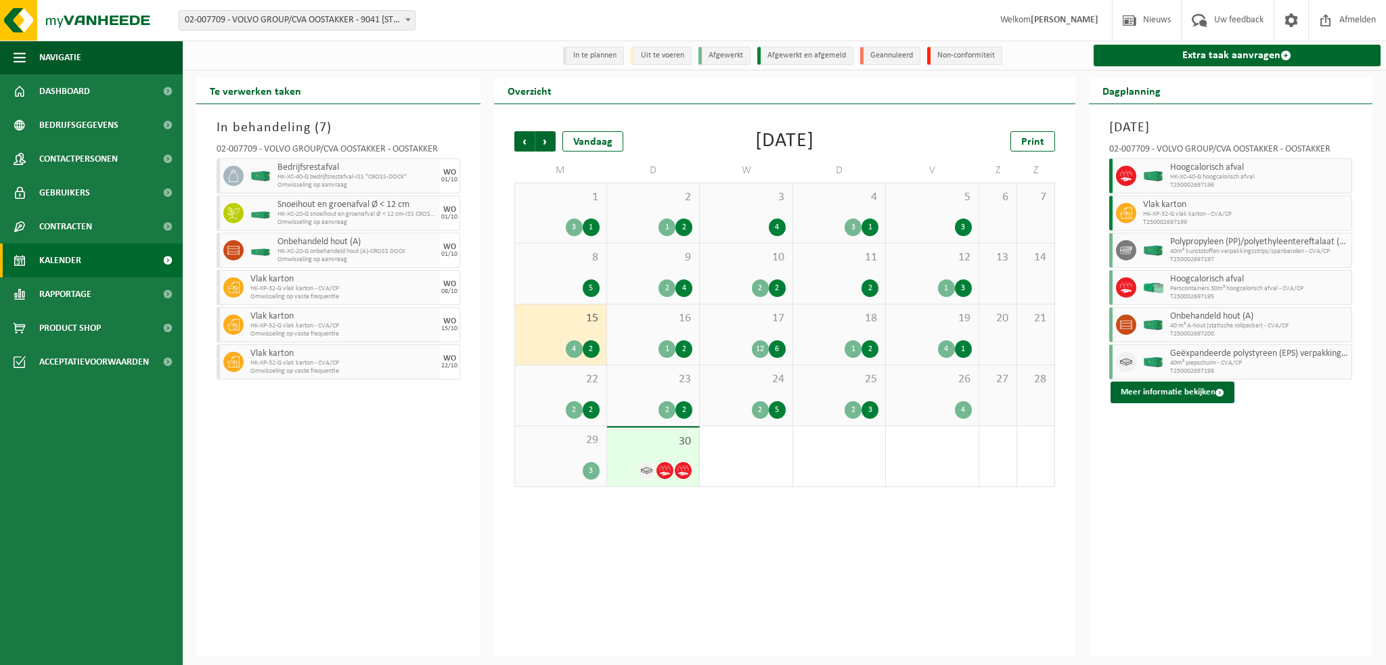
click at [639, 321] on span "16" at bounding box center [653, 318] width 78 height 15
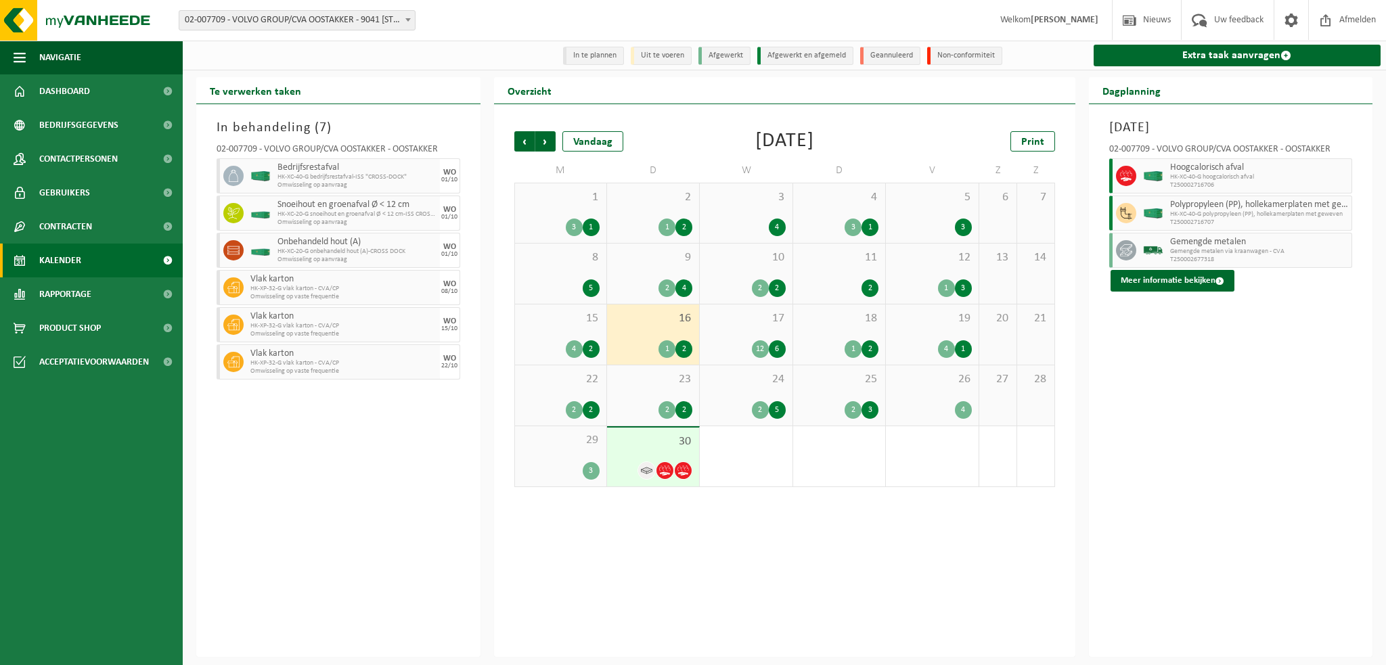
click at [741, 326] on span "17" at bounding box center [745, 318] width 78 height 15
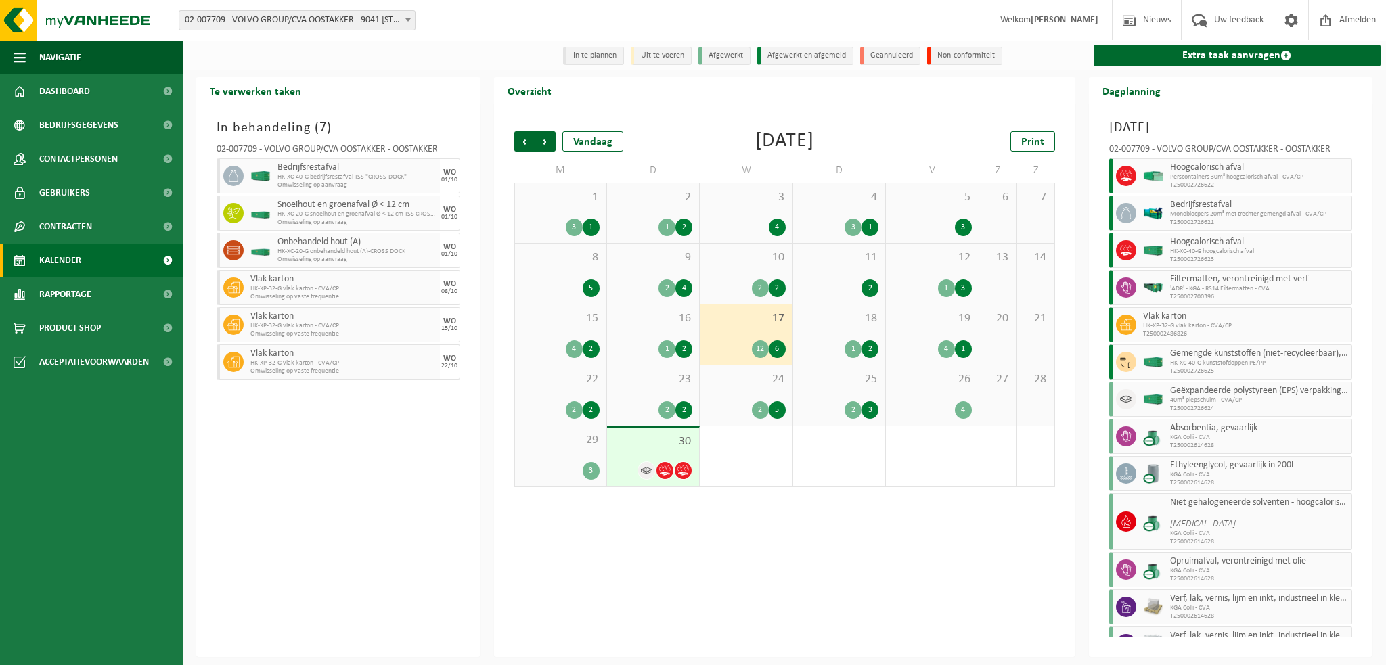
click at [539, 381] on span "22" at bounding box center [561, 379] width 78 height 15
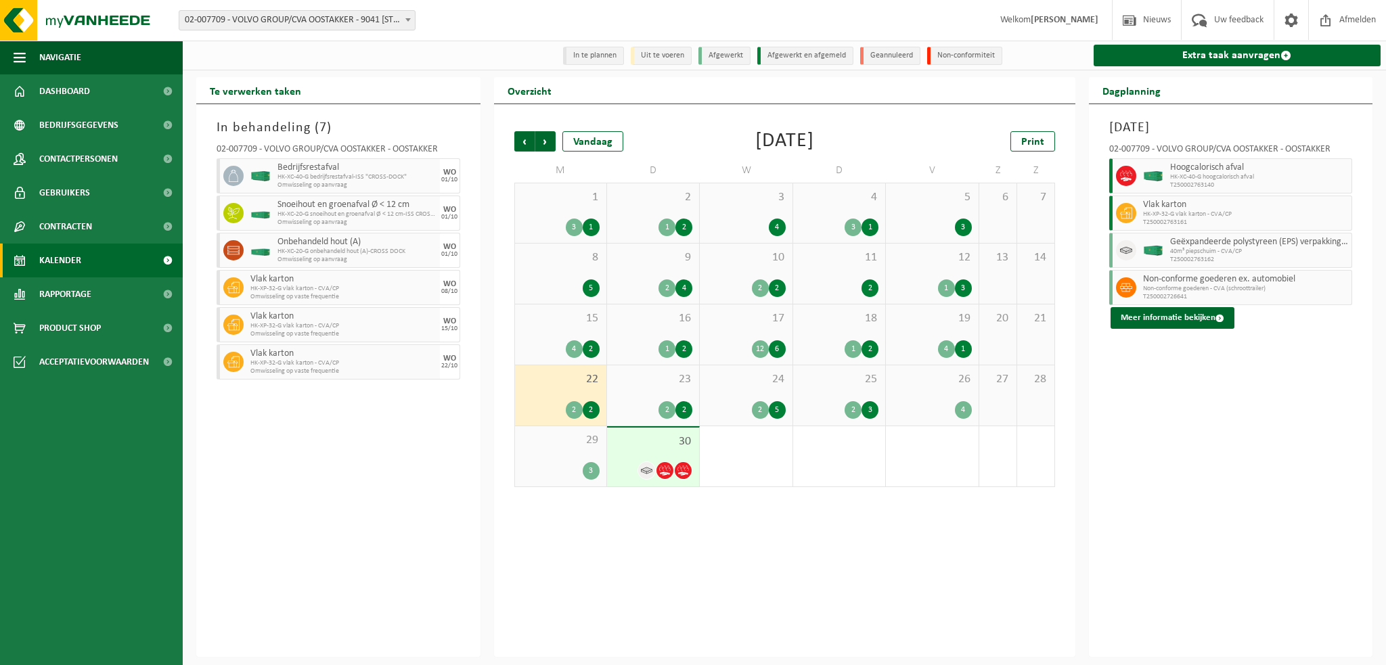
click at [823, 385] on span "25" at bounding box center [839, 379] width 78 height 15
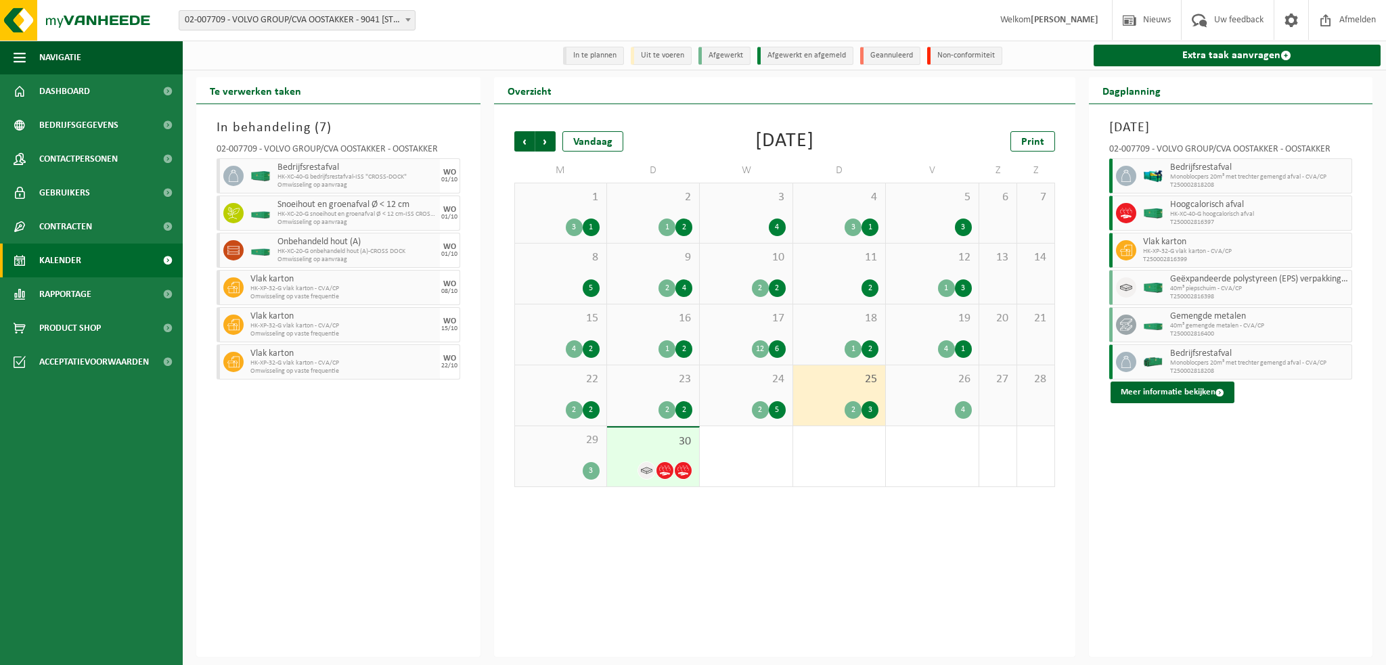
click at [557, 447] on span "29" at bounding box center [561, 440] width 78 height 15
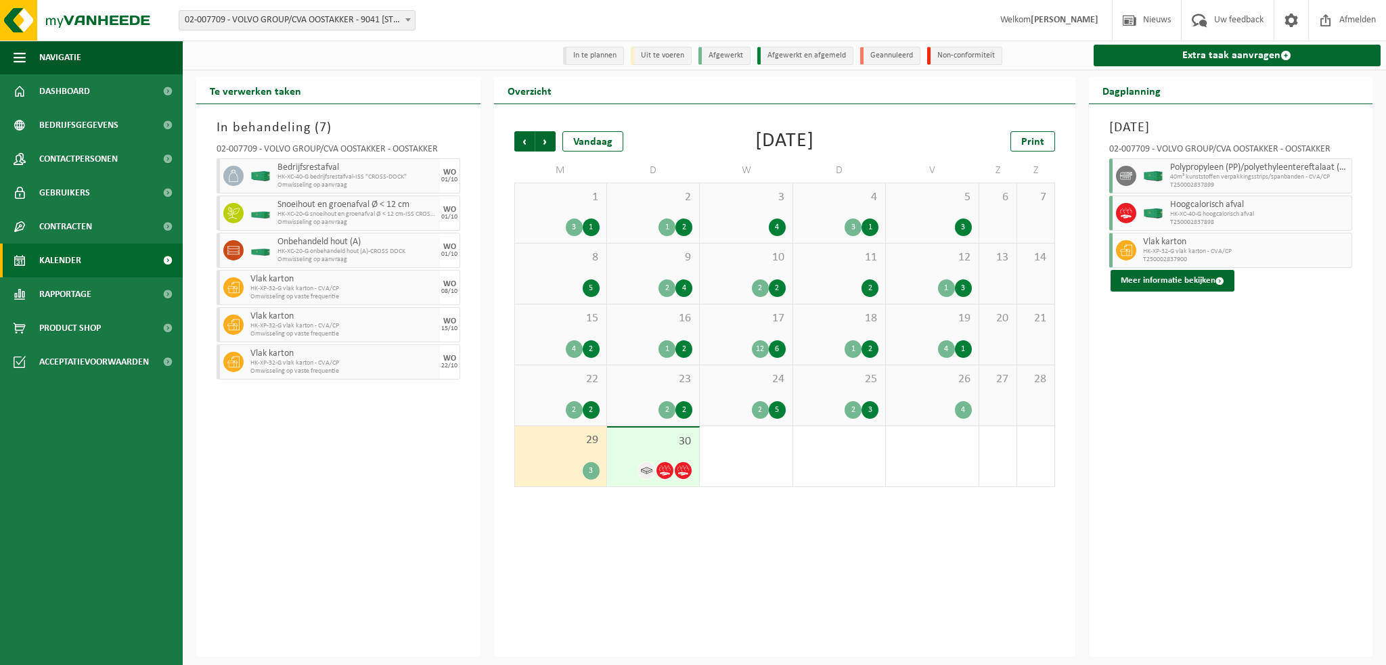
click at [617, 452] on div "30" at bounding box center [653, 457] width 92 height 59
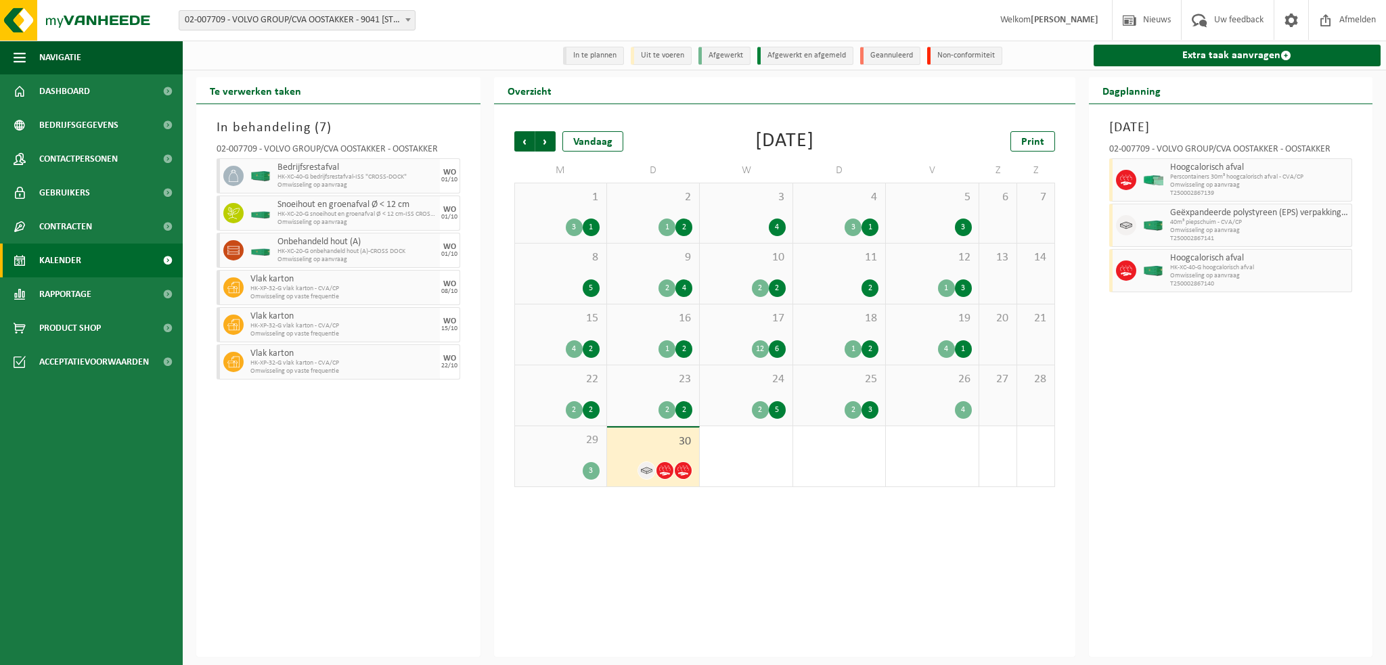
click at [730, 453] on div "1" at bounding box center [746, 456] width 92 height 60
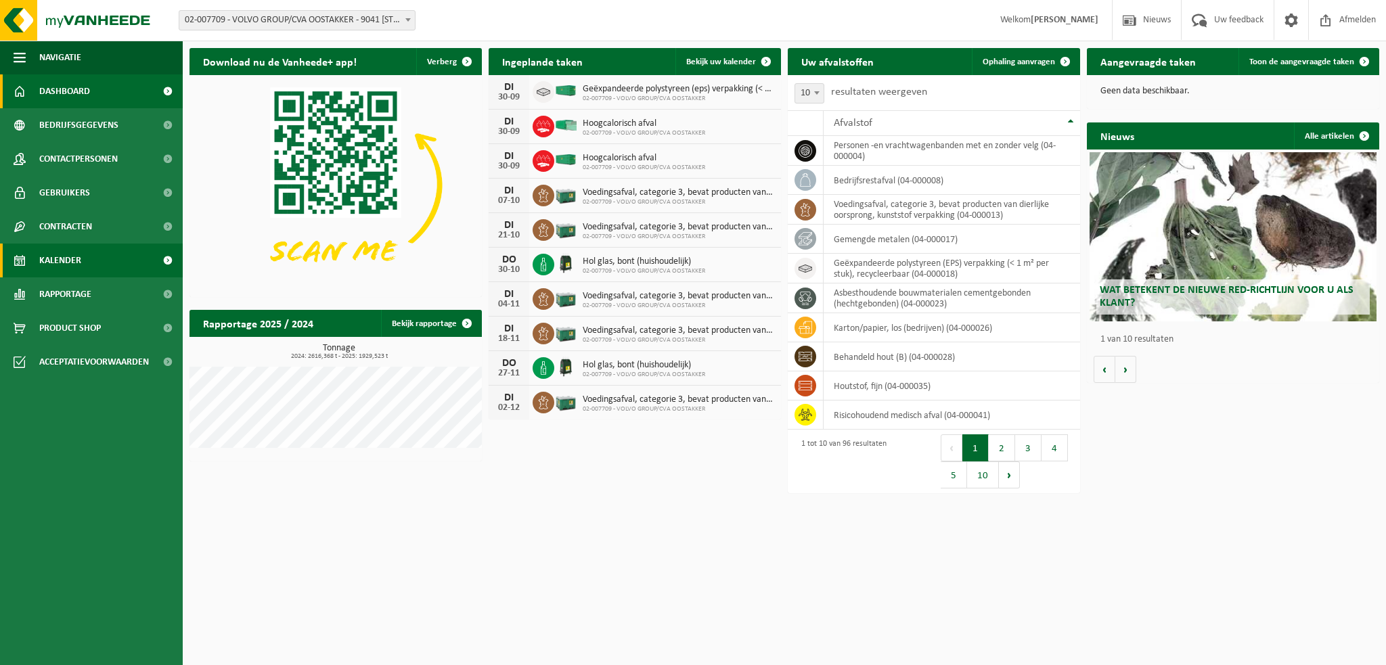
click at [65, 265] on span "Kalender" at bounding box center [60, 261] width 42 height 34
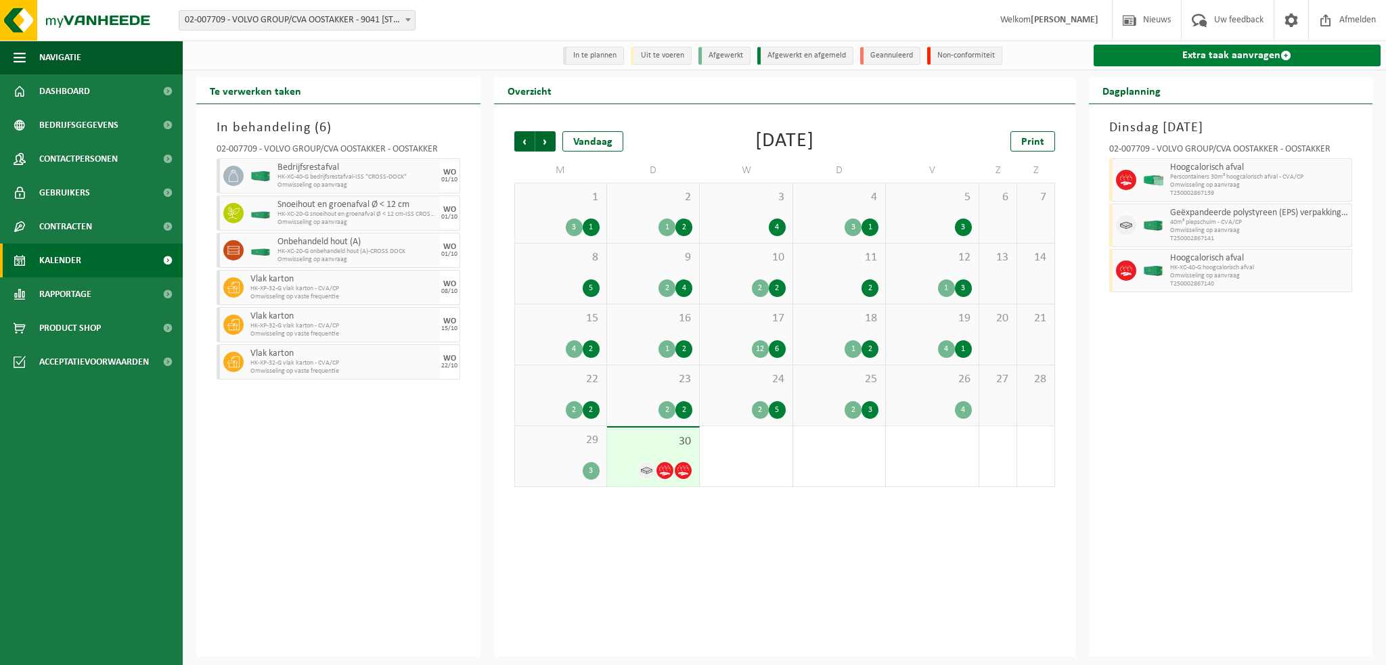
click at [1175, 58] on link "Extra taak aanvragen" at bounding box center [1237, 56] width 288 height 22
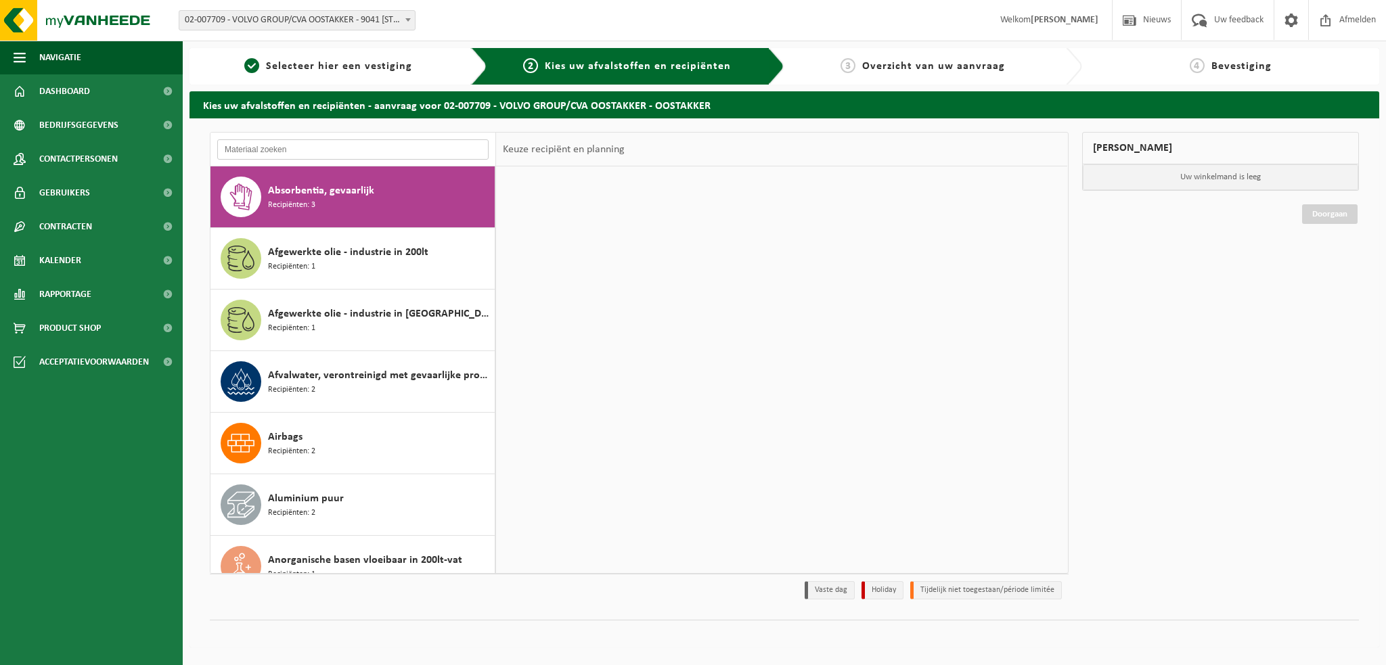
click at [259, 140] on input "text" at bounding box center [352, 149] width 271 height 20
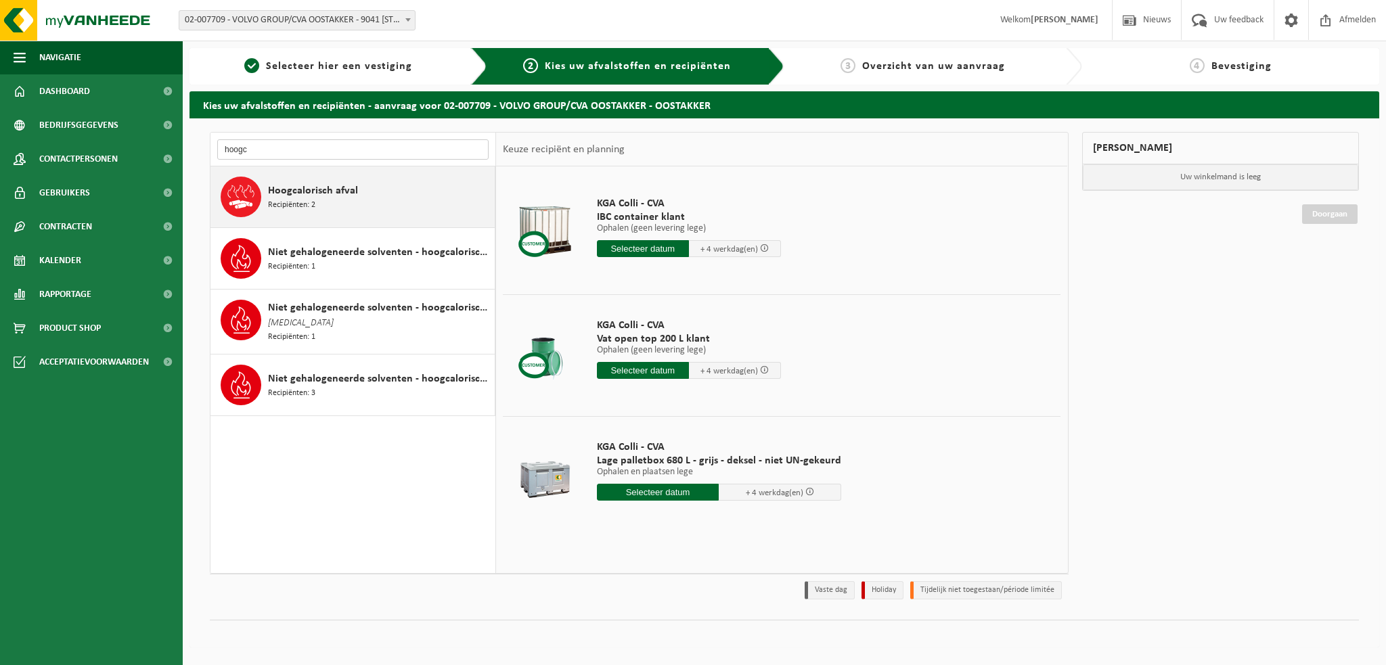
type input "hoogc"
click at [303, 199] on span "Recipiënten: 2" at bounding box center [291, 205] width 47 height 13
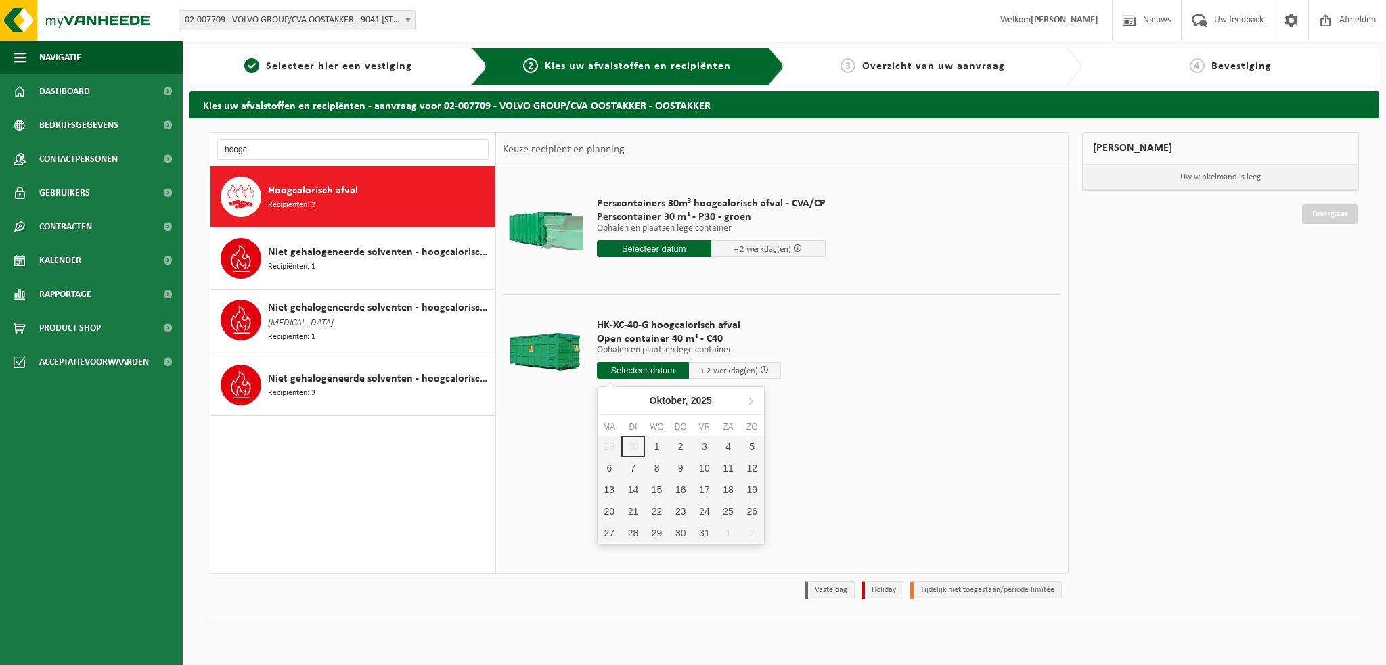
click at [617, 368] on input "text" at bounding box center [643, 370] width 92 height 17
click at [655, 444] on div "1" at bounding box center [657, 447] width 24 height 22
type input "Van 2025-10-01"
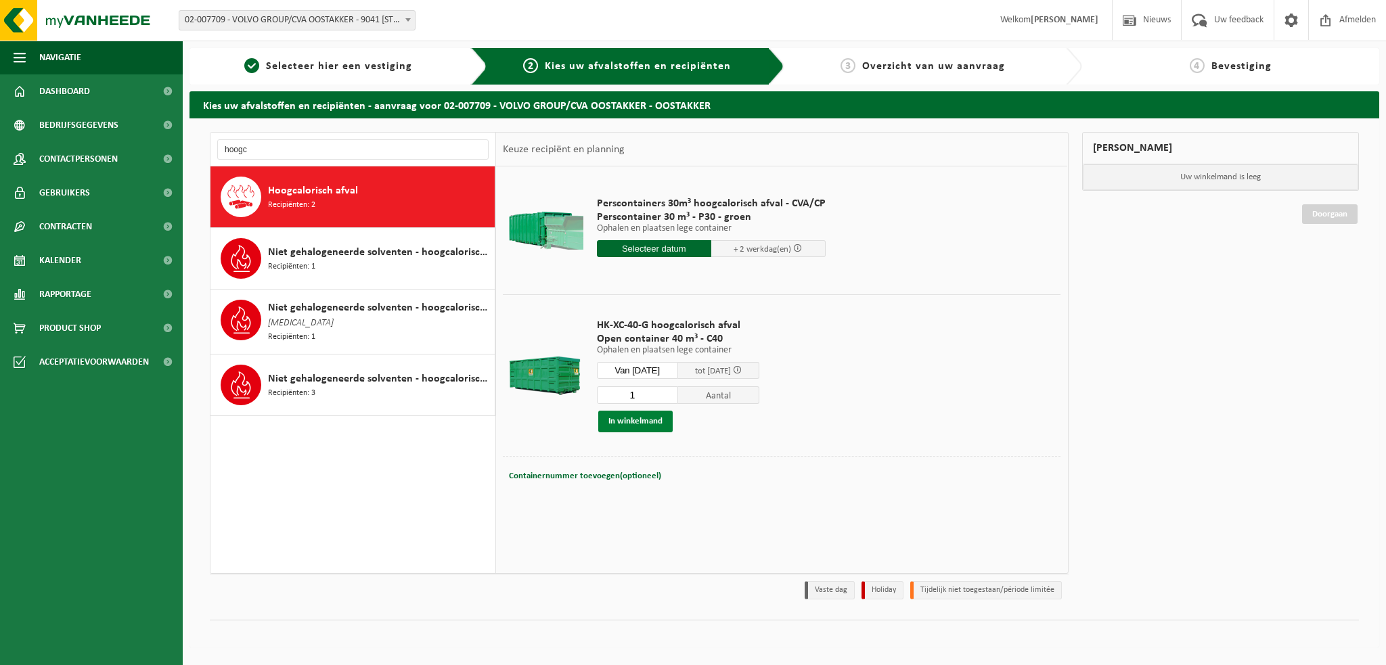
click at [641, 425] on button "In winkelmand" at bounding box center [635, 422] width 74 height 22
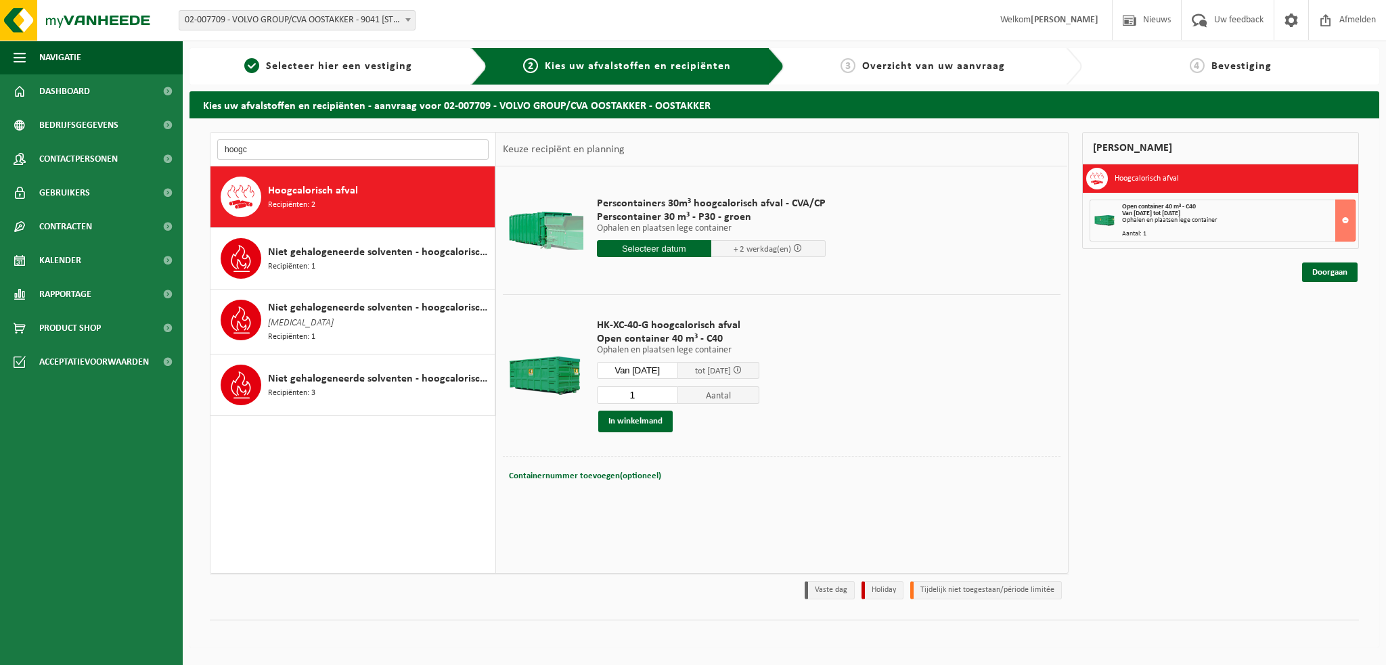
click at [273, 148] on input "hoogc" at bounding box center [352, 149] width 271 height 20
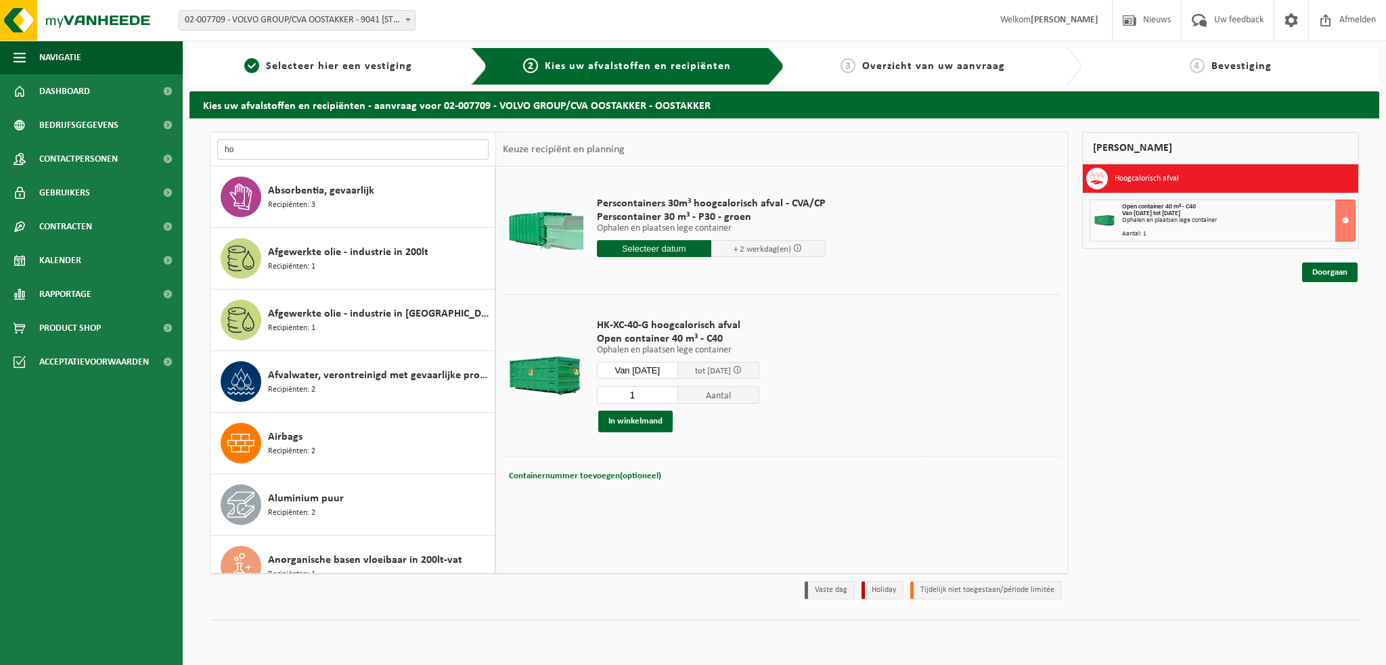
type input "h"
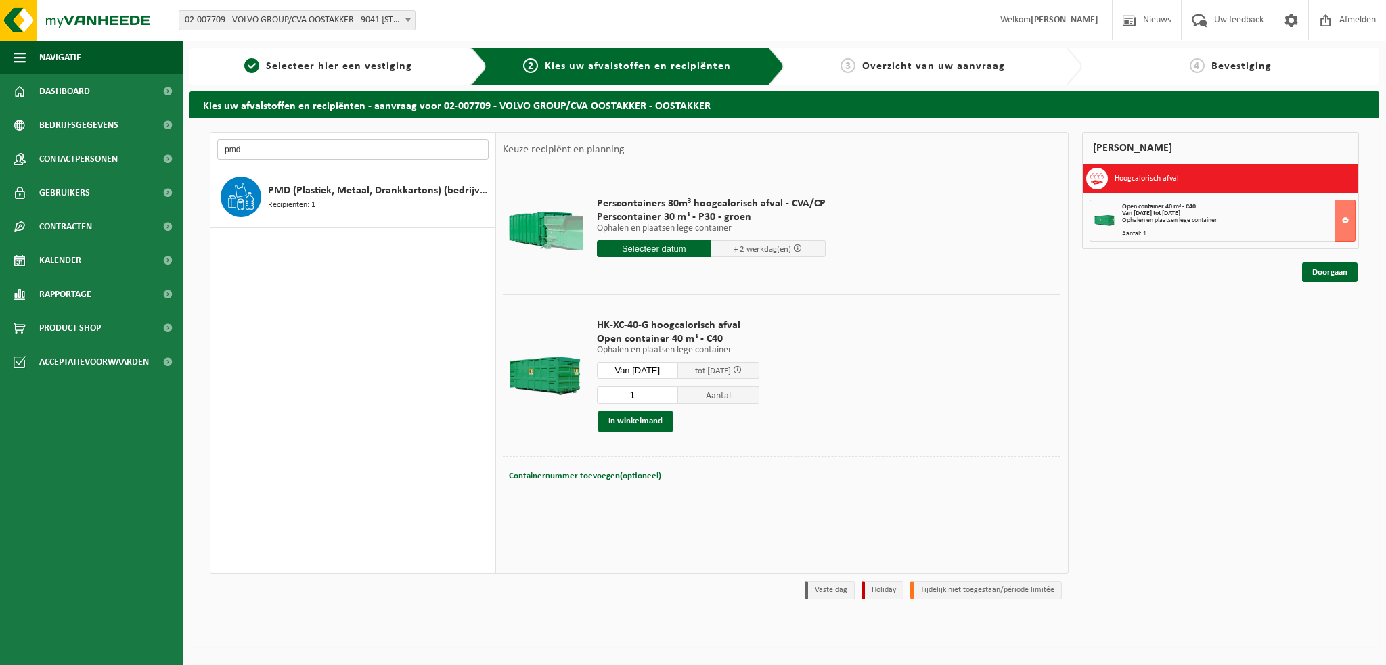
type input "pmd"
click at [300, 204] on span "Recipiënten: 1" at bounding box center [291, 205] width 47 height 13
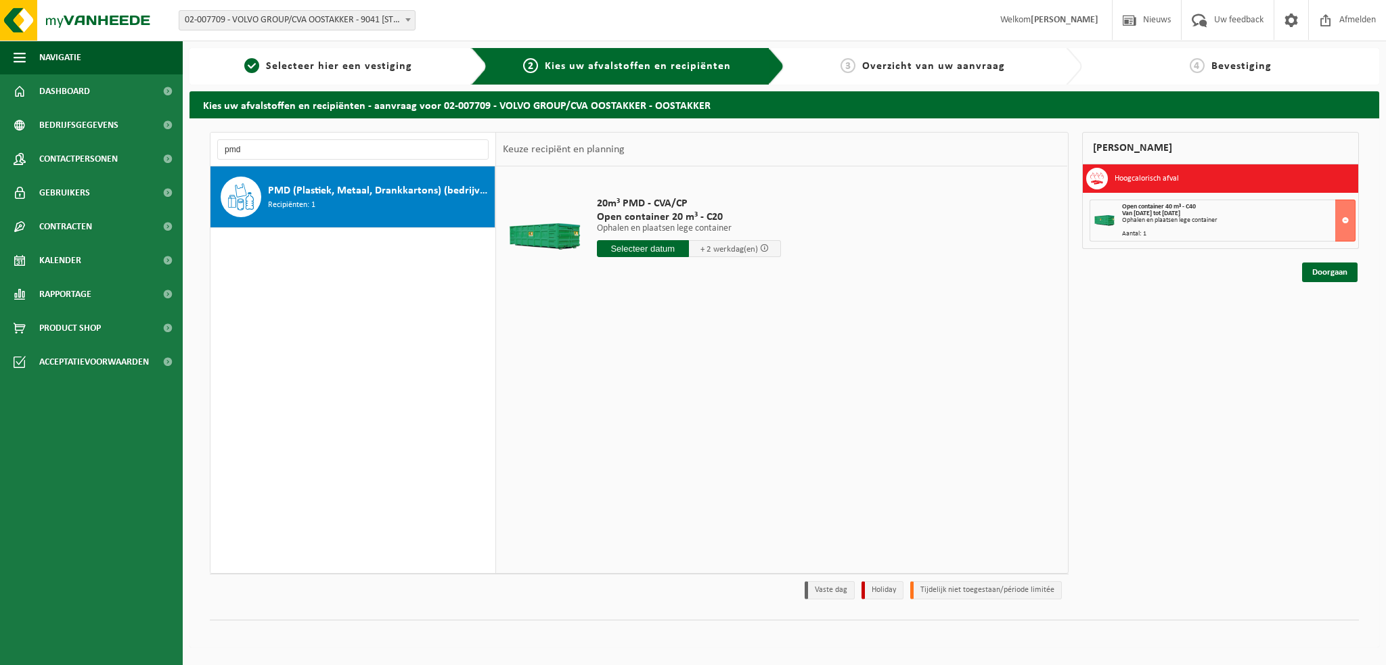
click at [639, 259] on div "20m³ PMD - CVA/CP Open container 20 m³ - C20 Ophalen en plaatsen lege container…" at bounding box center [689, 230] width 198 height 94
click at [639, 252] on input "text" at bounding box center [643, 248] width 92 height 17
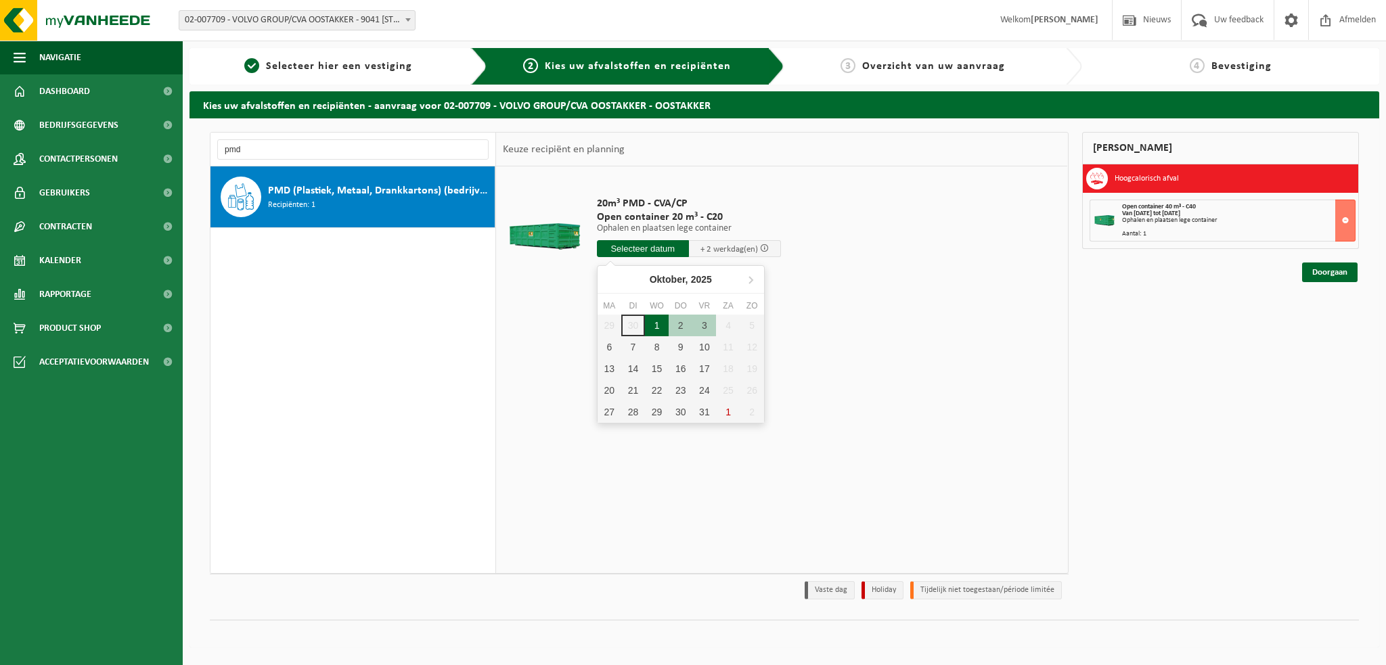
click at [649, 325] on div "1" at bounding box center [657, 326] width 24 height 22
type input "Van 2025-10-01"
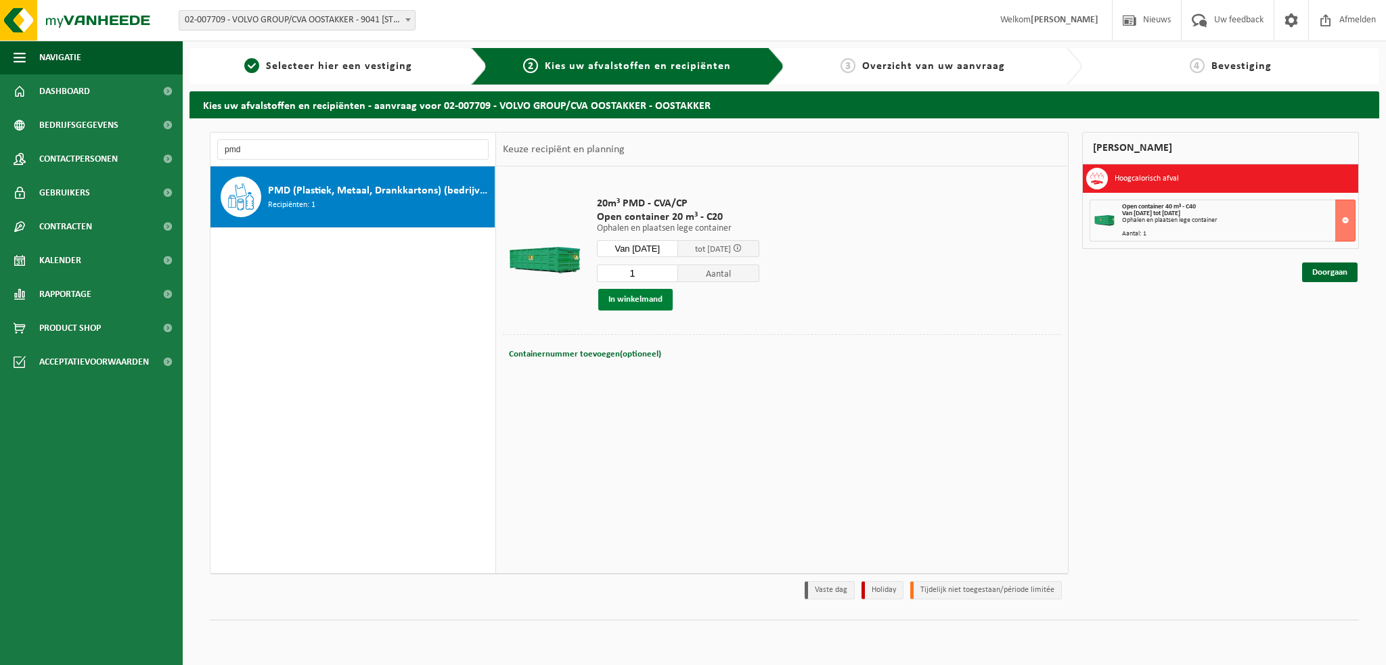
click at [634, 304] on button "In winkelmand" at bounding box center [635, 300] width 74 height 22
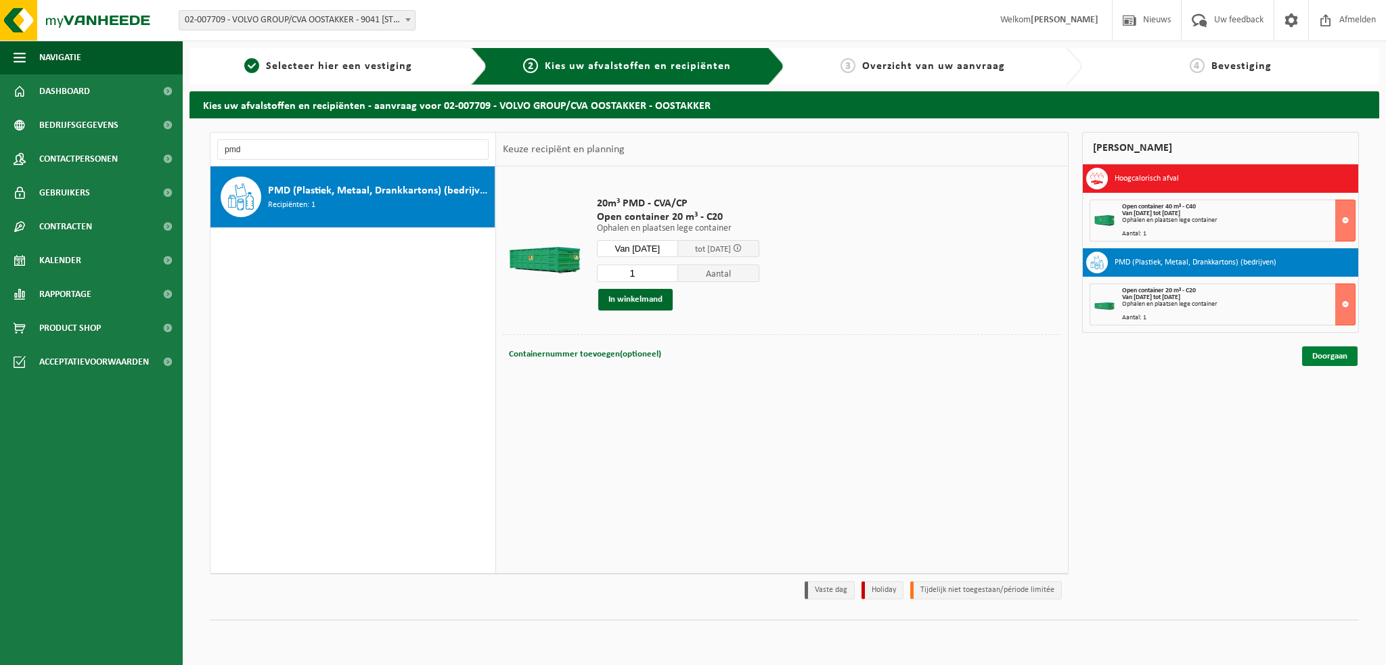
click at [1331, 360] on link "Doorgaan" at bounding box center [1329, 356] width 55 height 20
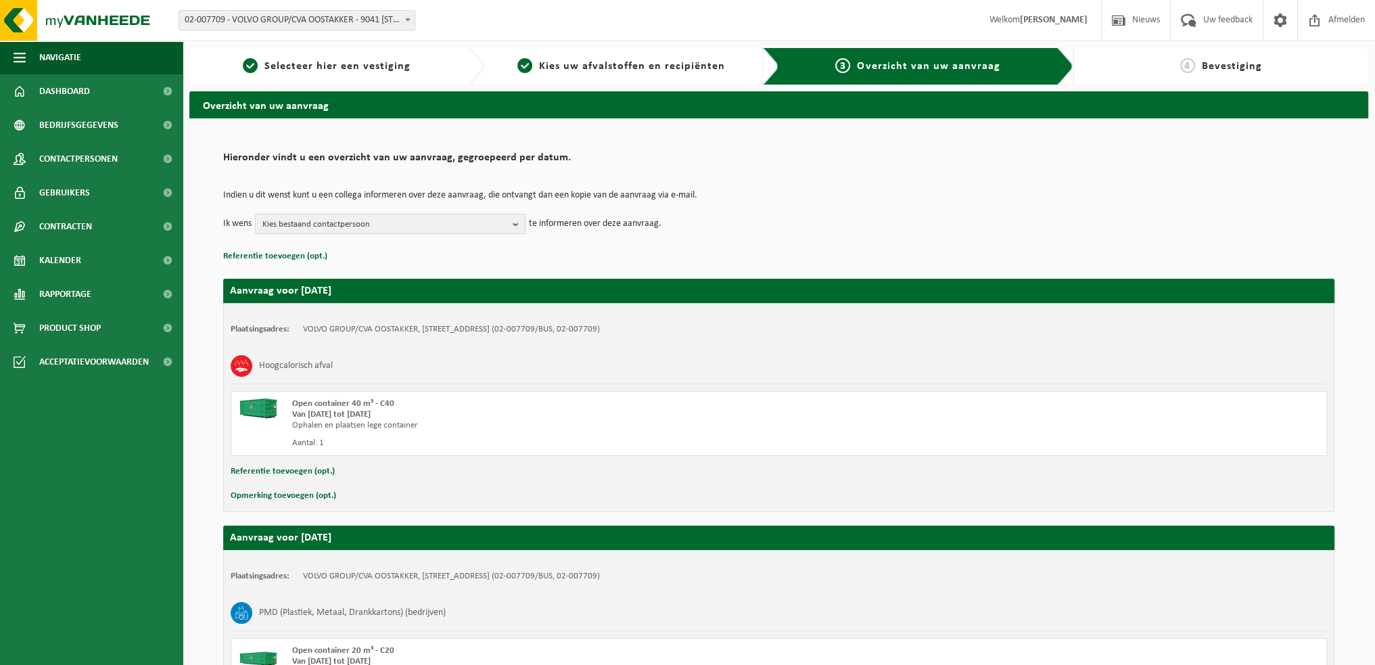
click at [511, 223] on button "Kies bestaand contactpersoon" at bounding box center [390, 224] width 271 height 20
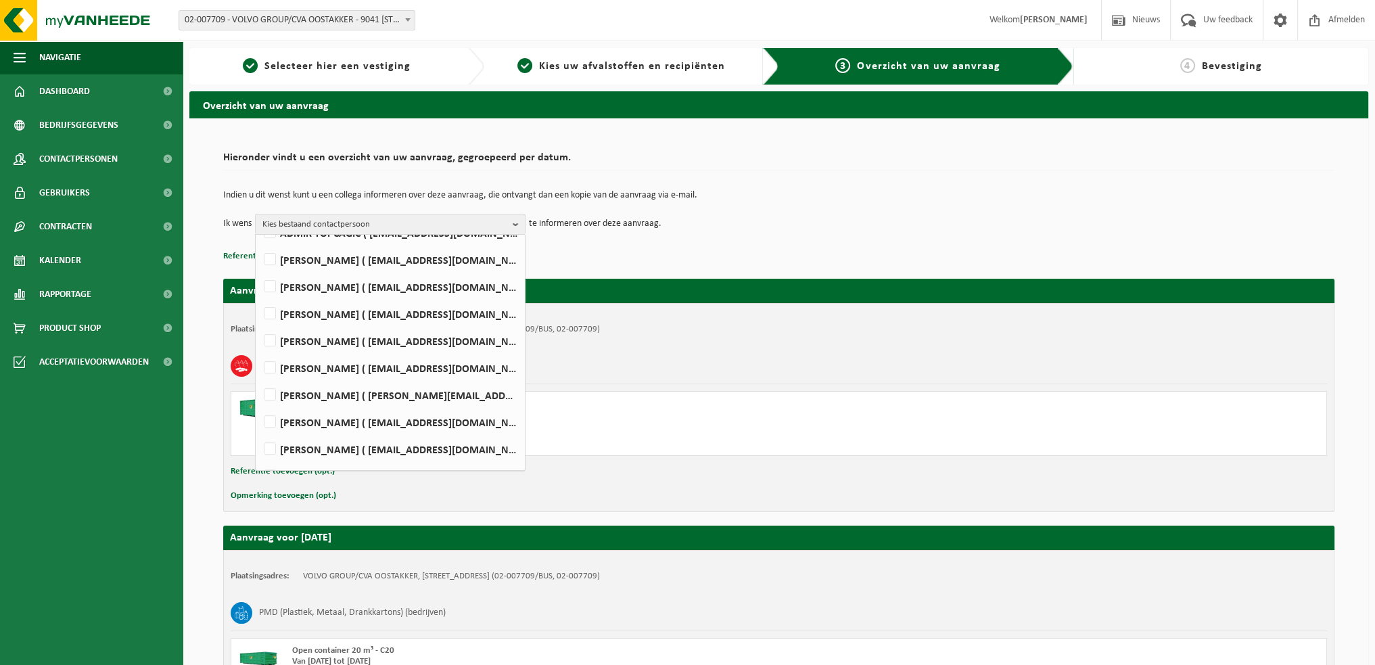
scroll to position [812, 0]
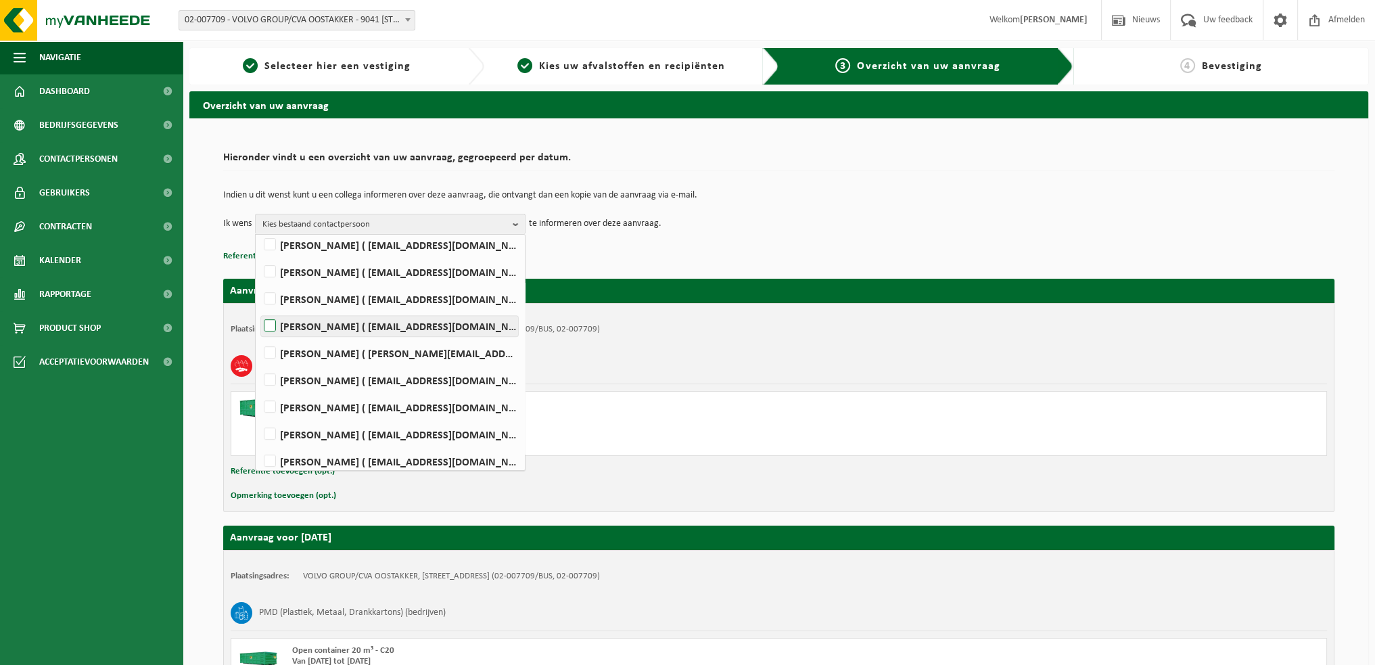
click at [268, 326] on label "[PERSON_NAME] ( [EMAIL_ADDRESS][DOMAIN_NAME] )" at bounding box center [389, 326] width 257 height 20
click at [259, 309] on input "[PERSON_NAME] ( [EMAIL_ADDRESS][DOMAIN_NAME] )" at bounding box center [258, 308] width 1 height 1
checkbox input "true"
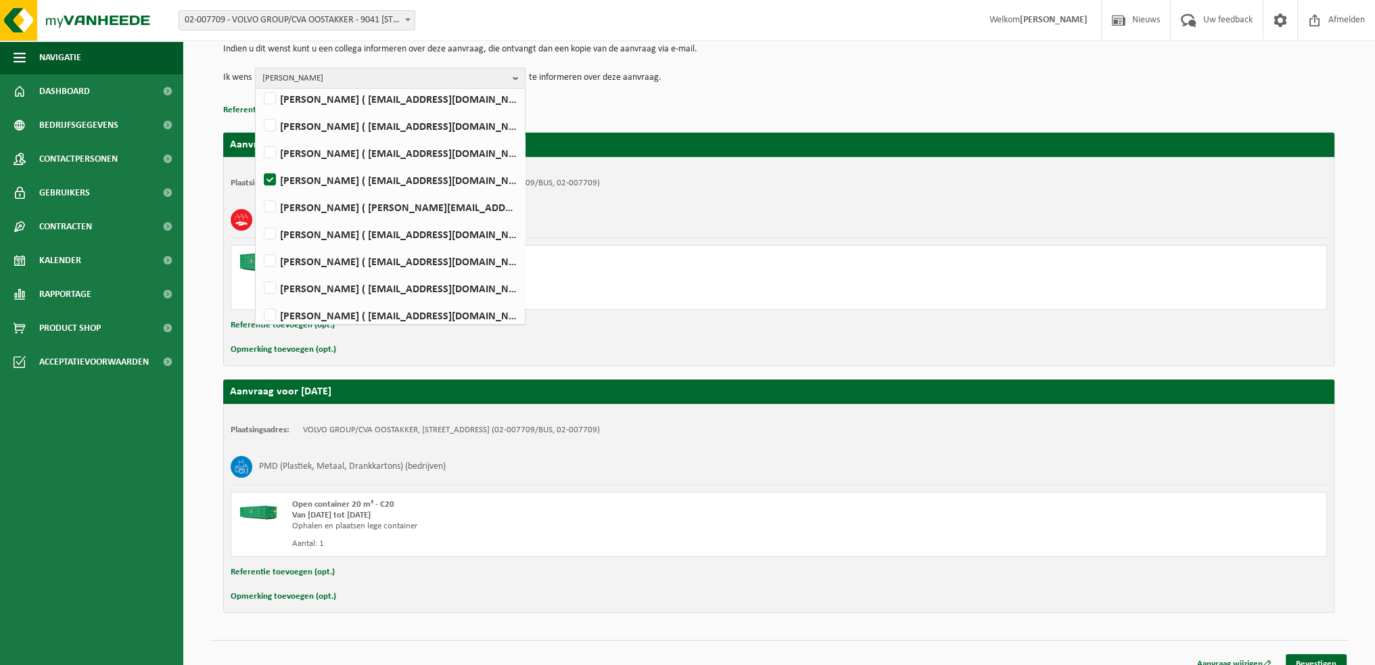
scroll to position [160, 0]
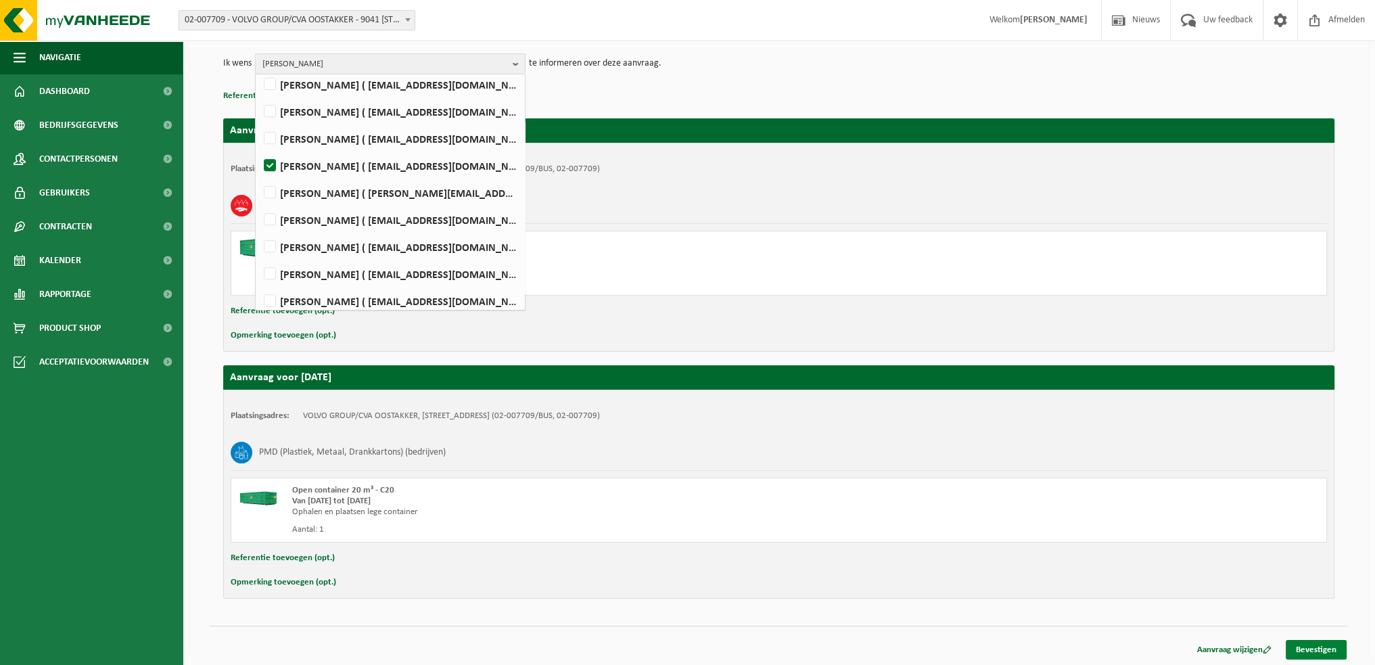
click at [1314, 649] on link "Bevestigen" at bounding box center [1316, 650] width 61 height 20
